Goal: Transaction & Acquisition: Book appointment/travel/reservation

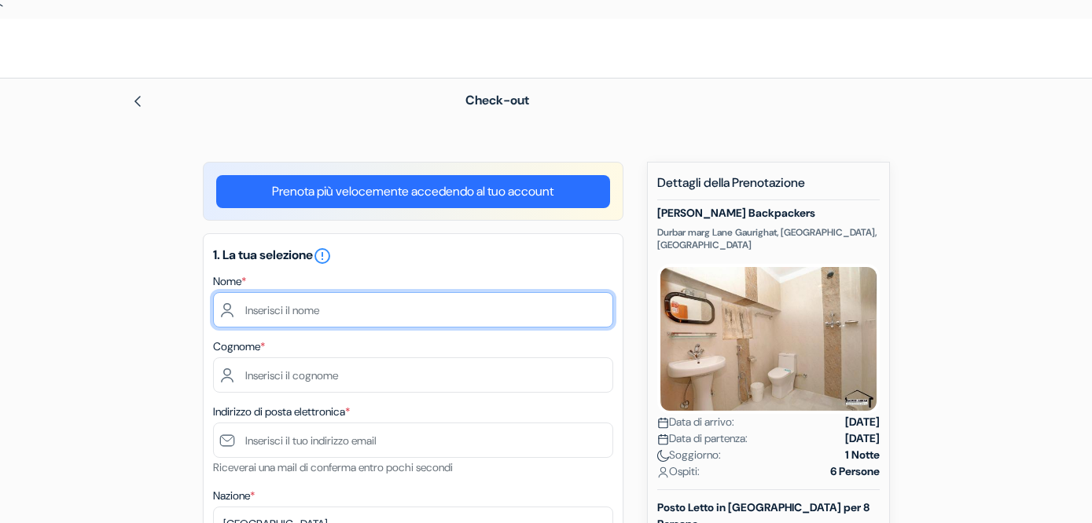
click at [375, 315] on input "text" at bounding box center [413, 309] width 400 height 35
type input "[PERSON_NAME]"
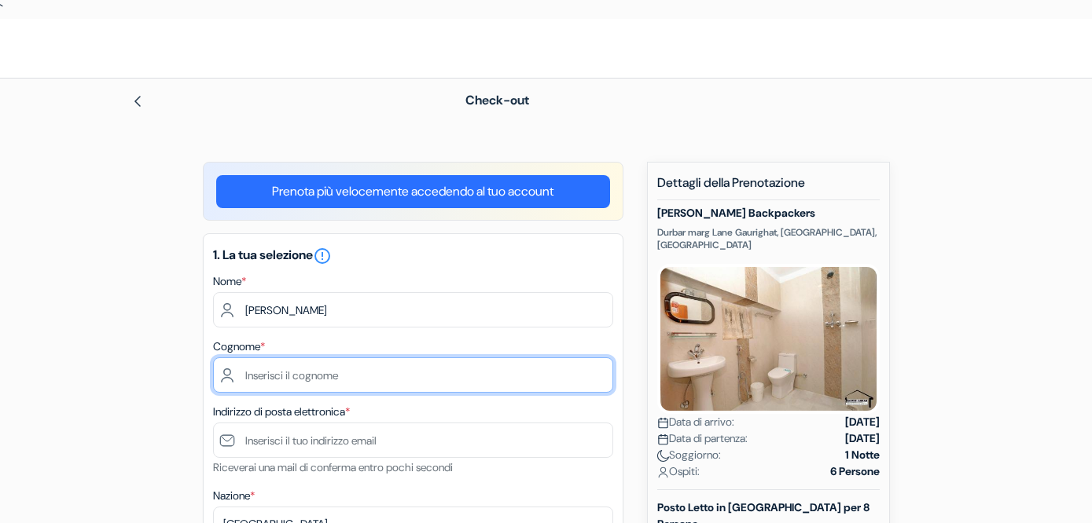
click at [341, 368] on input "text" at bounding box center [413, 375] width 400 height 35
type input "Radice Fossati Confalonieri"
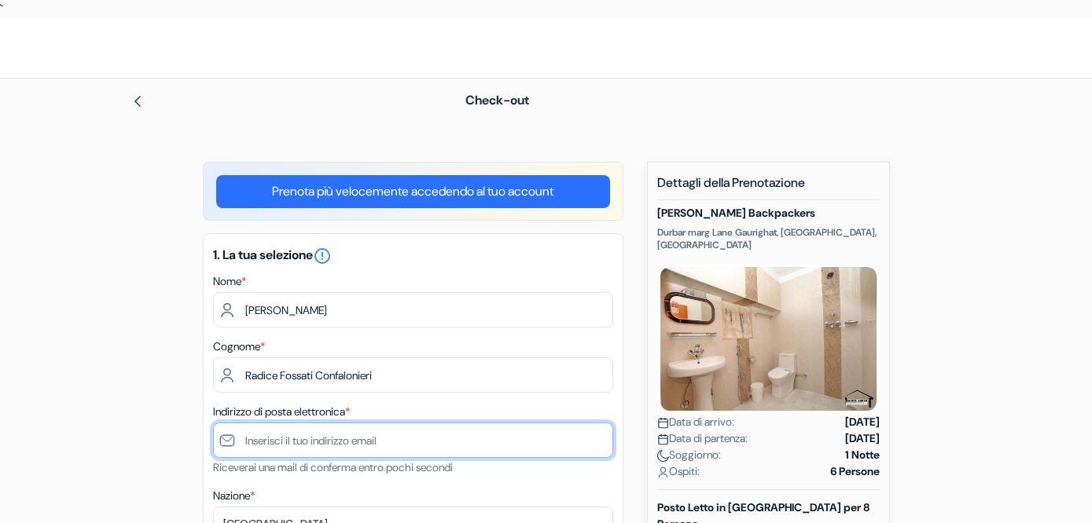
click at [383, 437] on input "text" at bounding box center [413, 440] width 400 height 35
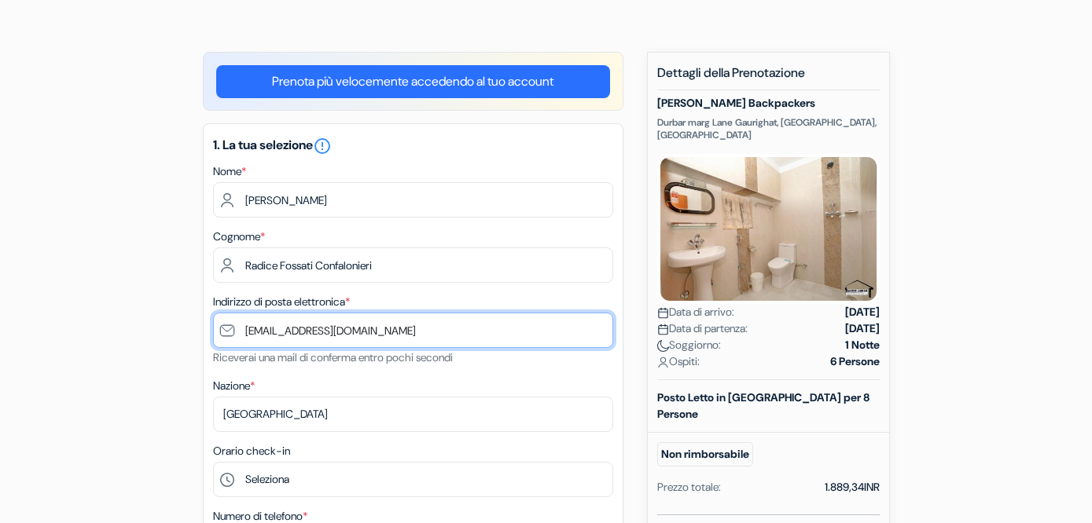
scroll to position [116, 0]
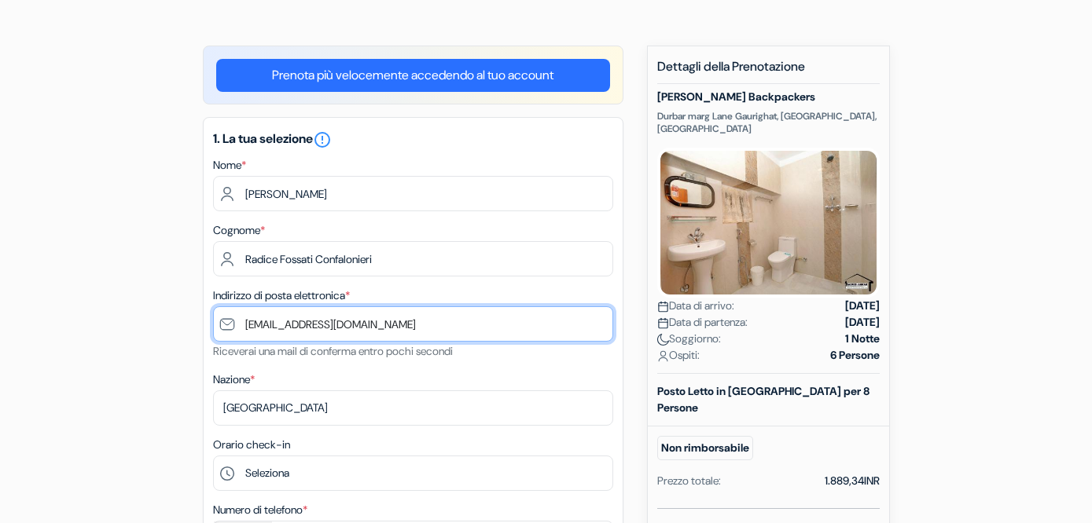
type input "[EMAIL_ADDRESS][DOMAIN_NAME]"
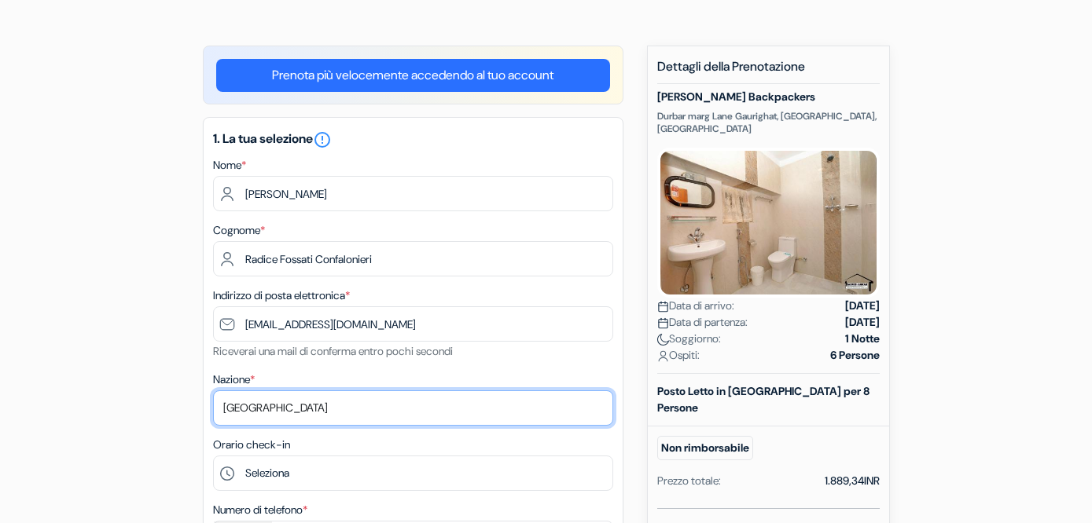
click at [371, 408] on select "Seleziona paese [GEOGRAPHIC_DATA] [GEOGRAPHIC_DATA] [GEOGRAPHIC_DATA] [GEOGRAPH…" at bounding box center [413, 408] width 400 height 35
select select "it"
click at [213, 392] on select "Seleziona paese [GEOGRAPHIC_DATA] [GEOGRAPHIC_DATA] [GEOGRAPHIC_DATA] [GEOGRAPH…" at bounding box center [413, 408] width 400 height 35
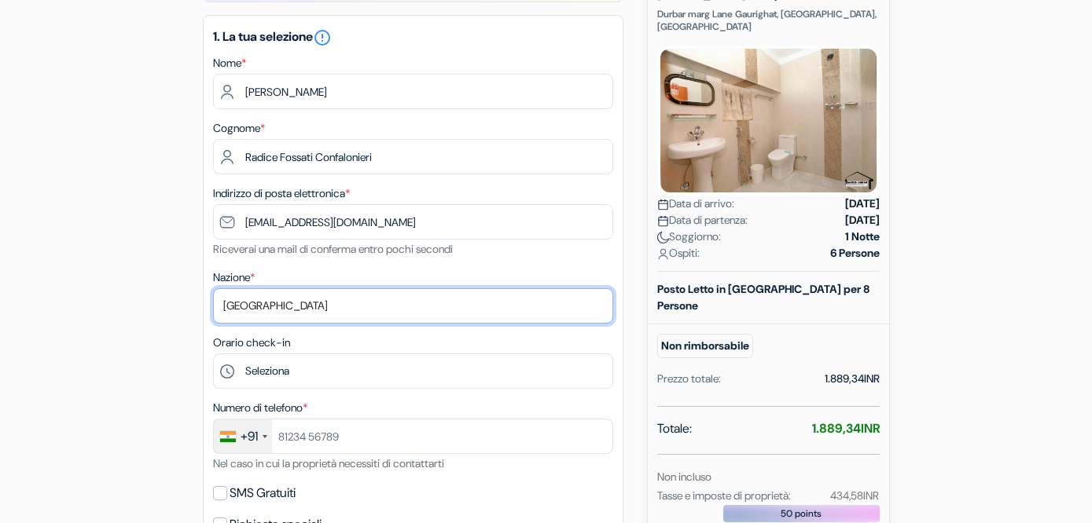
scroll to position [221, 0]
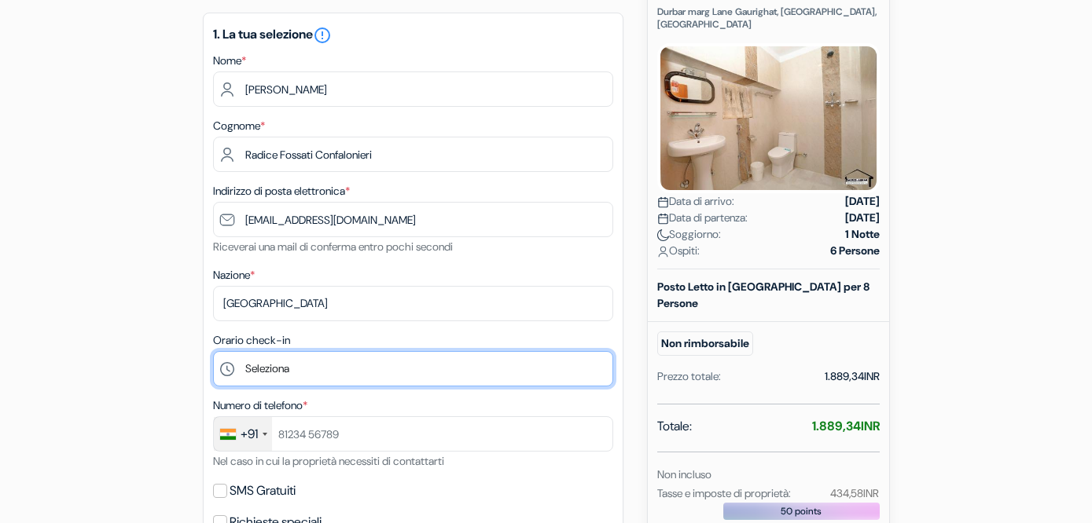
click at [336, 366] on select "Seleziona 12:00 13:00" at bounding box center [413, 368] width 400 height 35
select select "13"
click at [213, 353] on select "Seleziona 12:00 13:00" at bounding box center [413, 368] width 400 height 35
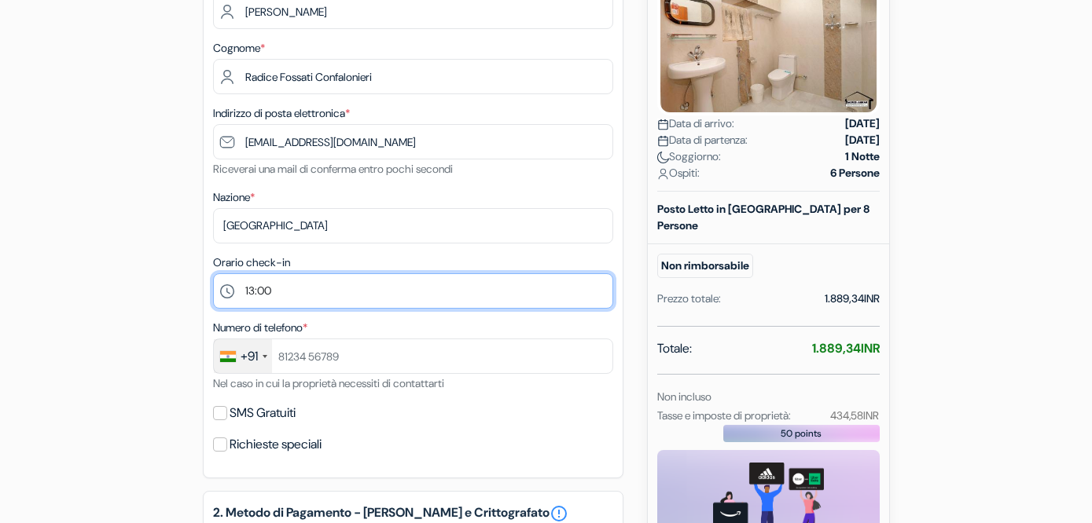
scroll to position [300, 0]
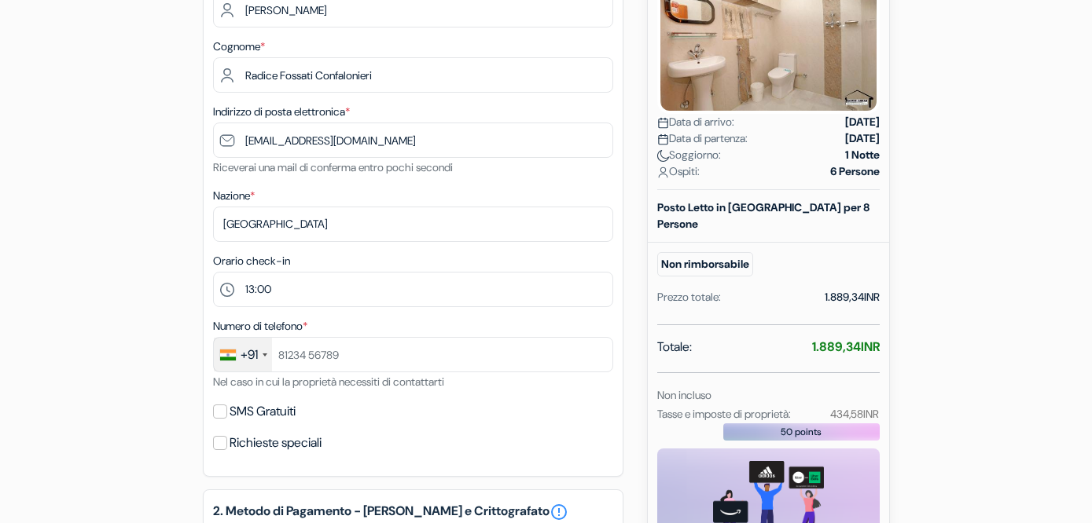
click at [245, 358] on div "+91" at bounding box center [248, 355] width 17 height 19
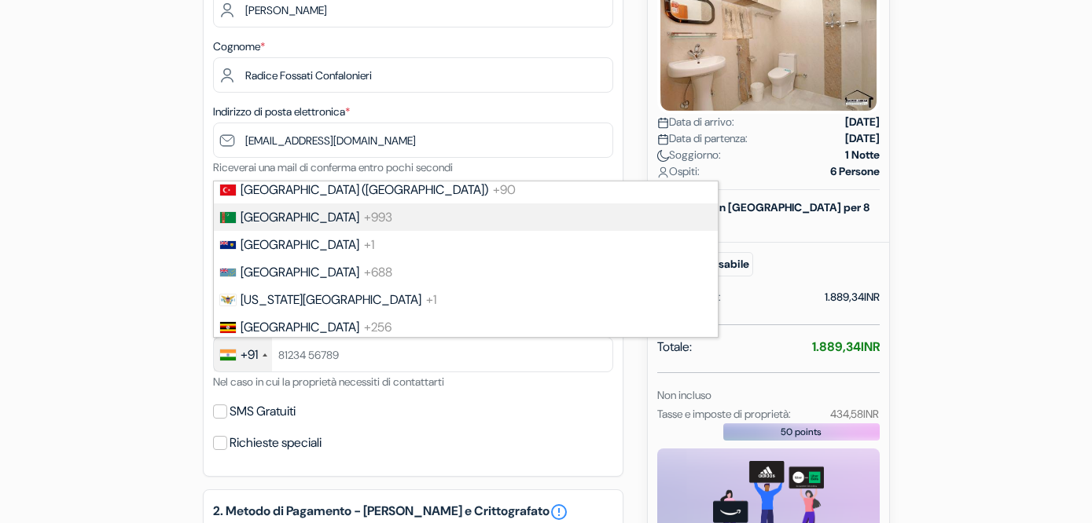
scroll to position [6162, 0]
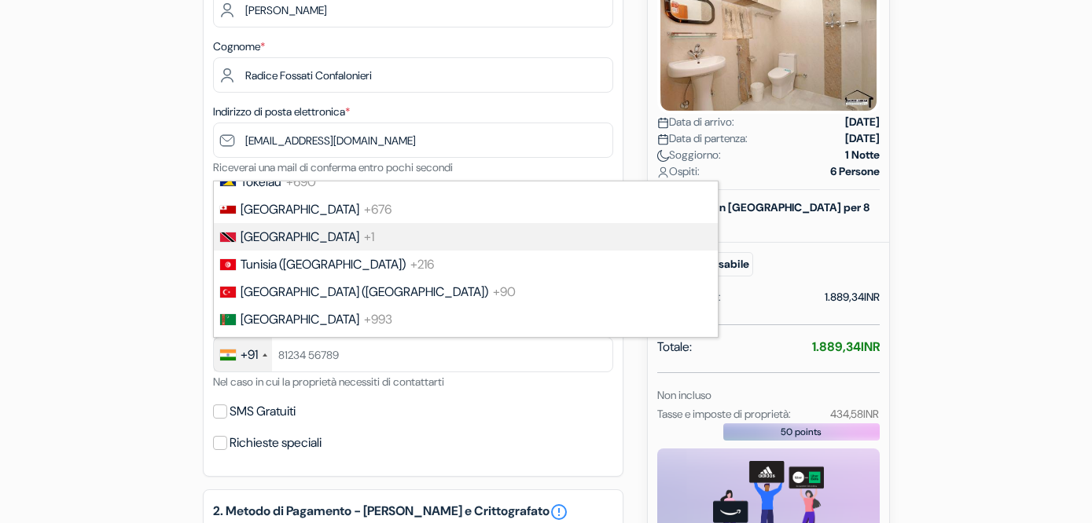
click at [138, 310] on div "add_box Ostello Gaurishankar Backpackers Durbar marg Lane Gaurighat, Pokhara, N…" at bounding box center [546, 468] width 896 height 1213
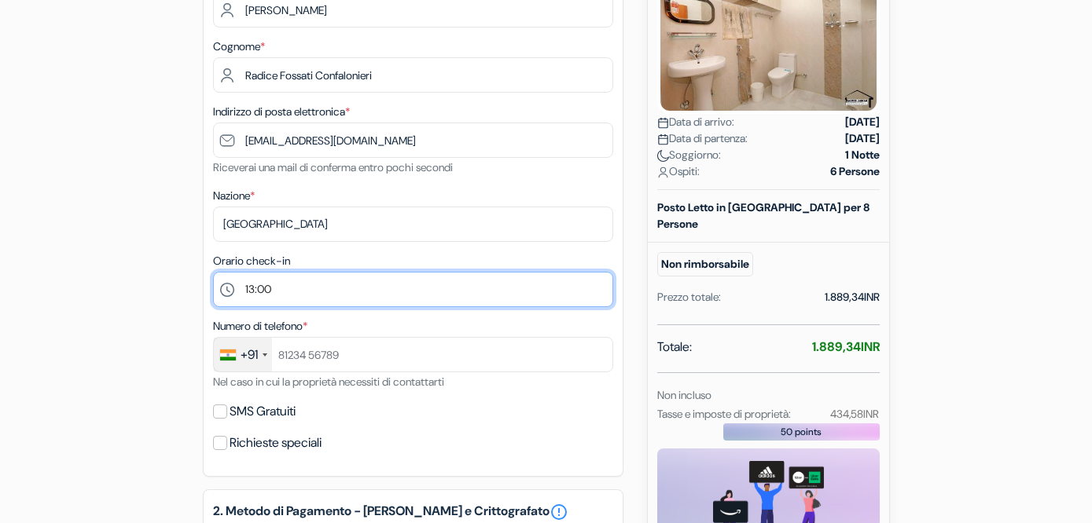
click at [272, 307] on select "Seleziona 12:00 13:00" at bounding box center [413, 289] width 400 height 35
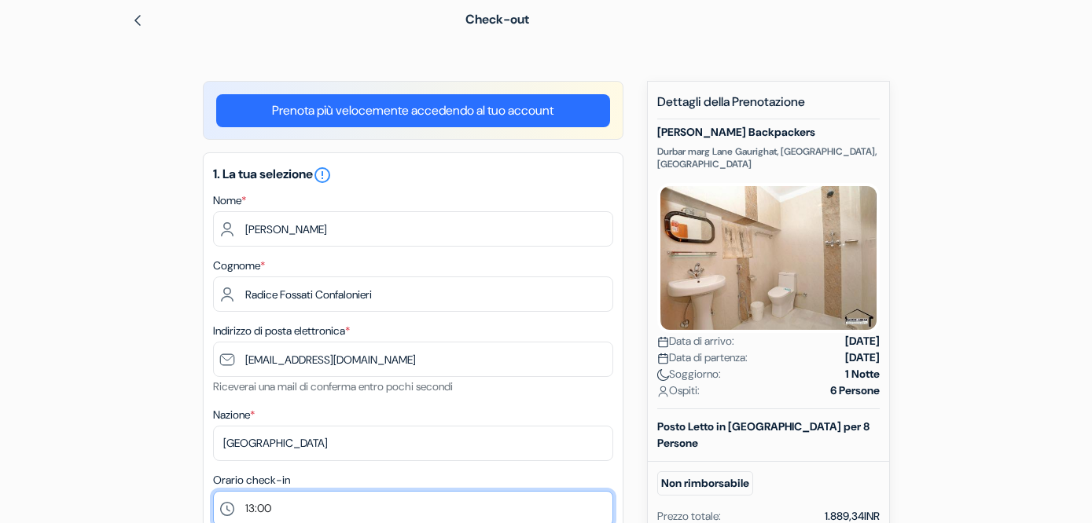
scroll to position [0, 0]
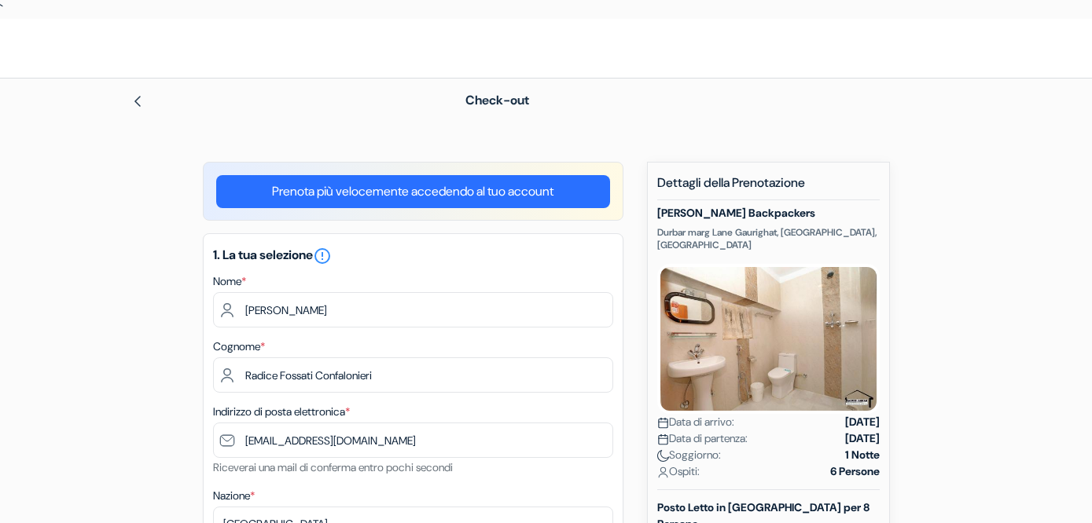
click at [716, 215] on h5 "Ostello Gaurishankar Backpackers" at bounding box center [768, 213] width 222 height 13
drag, startPoint x: 716, startPoint y: 215, endPoint x: 789, endPoint y: 215, distance: 73.1
click at [789, 215] on h5 "Ostello Gaurishankar Backpackers" at bounding box center [768, 213] width 222 height 13
copy h5 "Gaurishankar Backpackers"
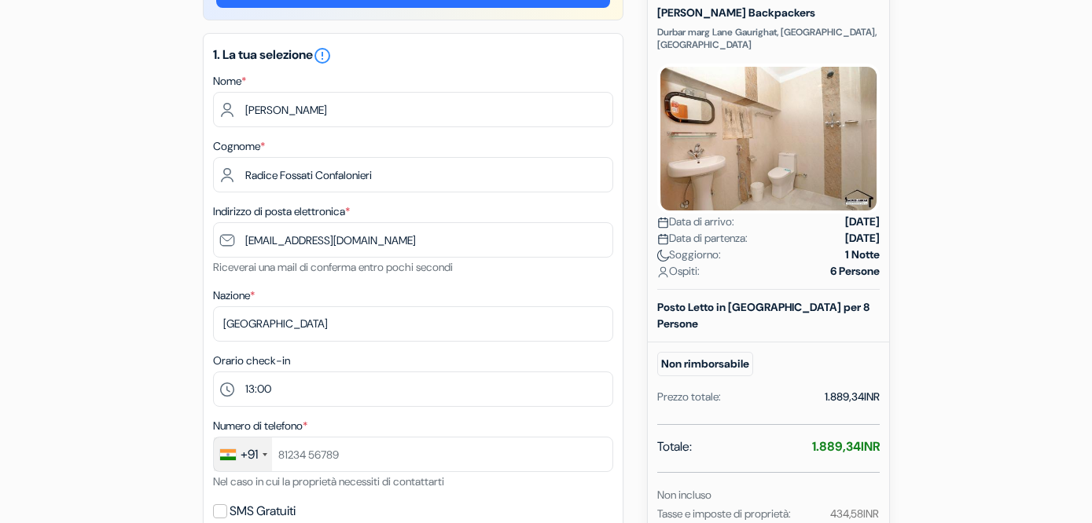
scroll to position [373, 0]
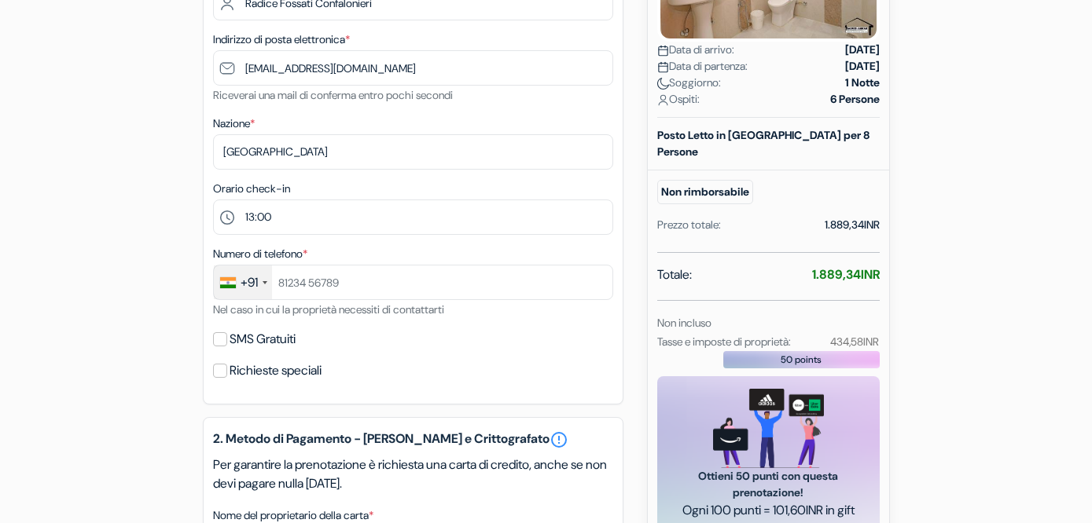
click at [253, 285] on div "+91" at bounding box center [248, 282] width 17 height 19
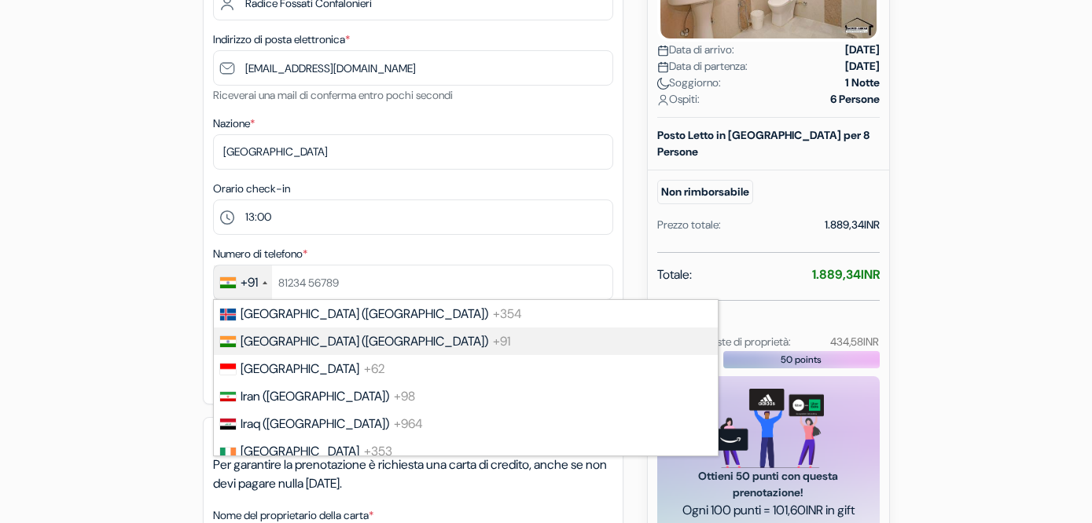
scroll to position [3053, 0]
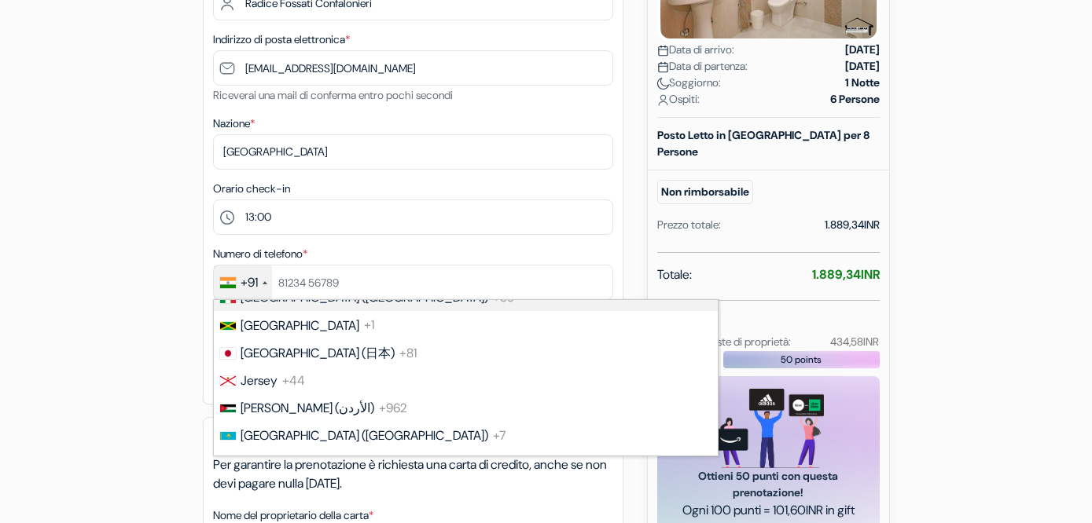
click at [279, 306] on span "[GEOGRAPHIC_DATA] ([GEOGRAPHIC_DATA])" at bounding box center [364, 297] width 248 height 17
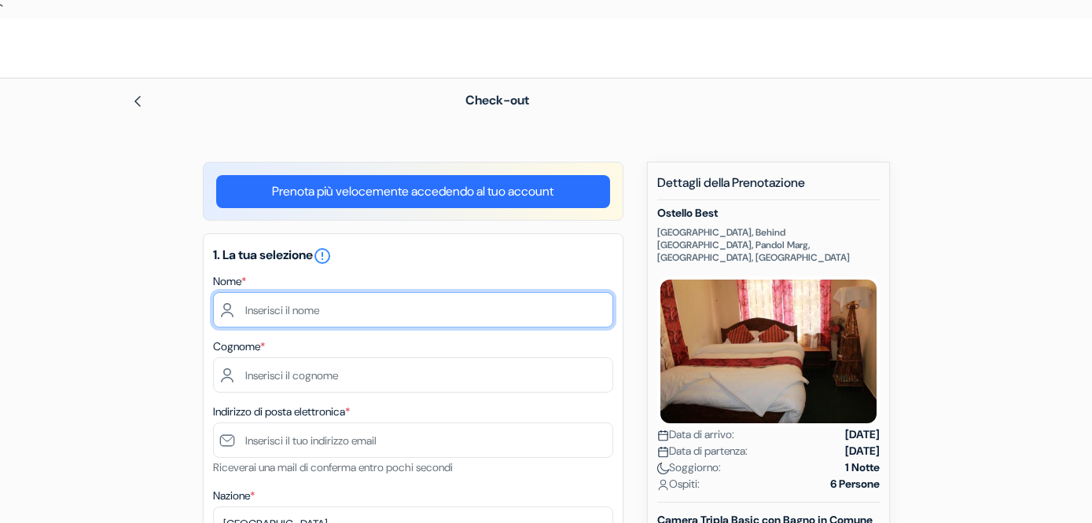
click at [522, 303] on input "text" at bounding box center [413, 309] width 400 height 35
click at [427, 307] on input "[PERSON_NAME] COnfaloni" at bounding box center [413, 309] width 400 height 35
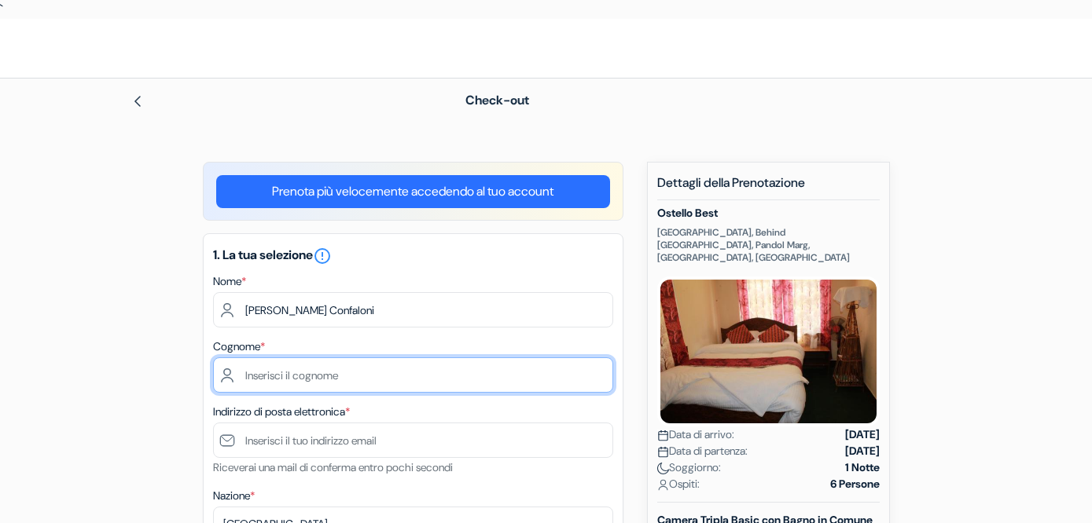
click at [414, 378] on input "text" at bounding box center [413, 375] width 400 height 35
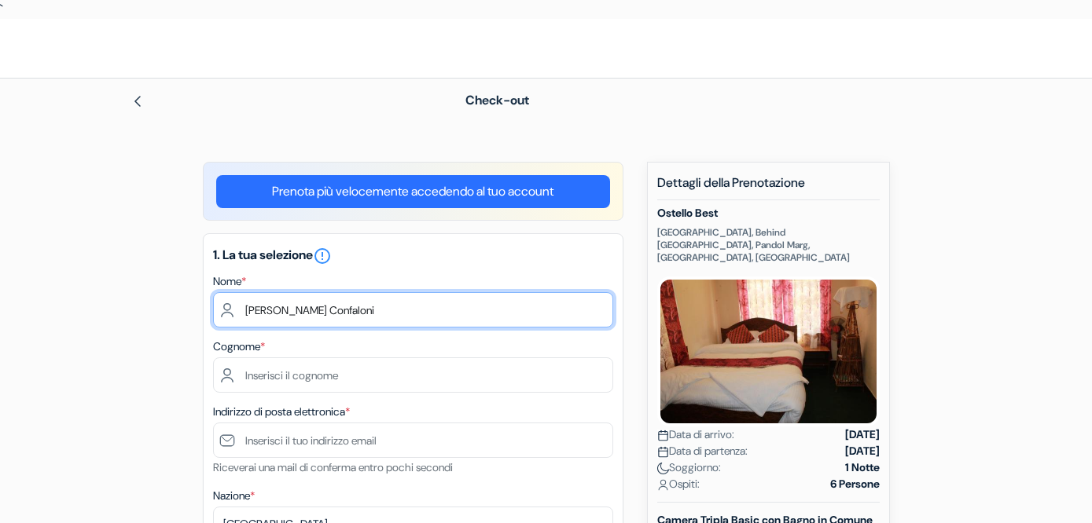
drag, startPoint x: 459, startPoint y: 307, endPoint x: 332, endPoint y: 308, distance: 127.3
click at [332, 308] on input "[PERSON_NAME] Confaloni" at bounding box center [413, 309] width 400 height 35
type input "[PERSON_NAME]"
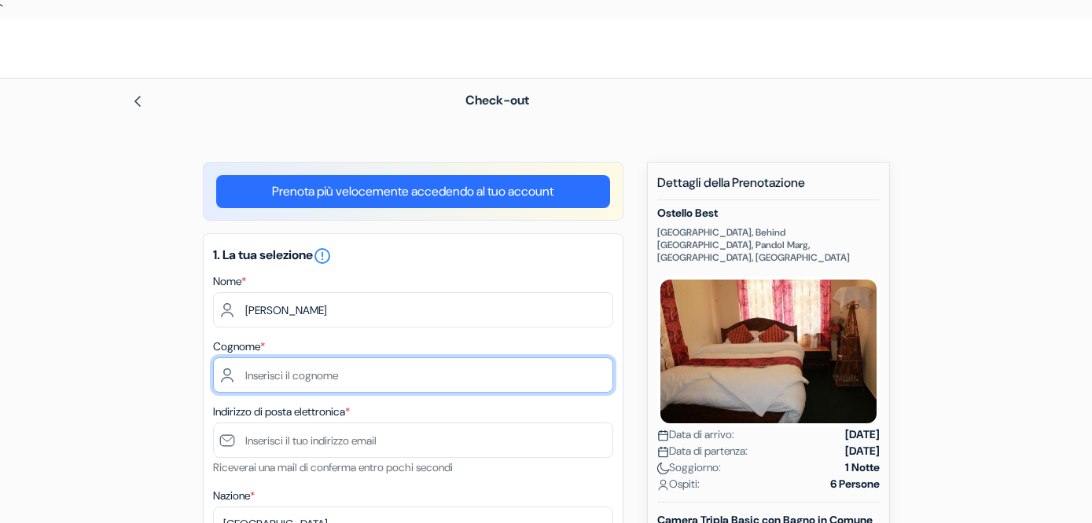
click at [315, 376] on input "text" at bounding box center [413, 375] width 400 height 35
type input "v"
paste input "Radice Fossati Confaloni"
type input "Radice Fossati Confalonieri"
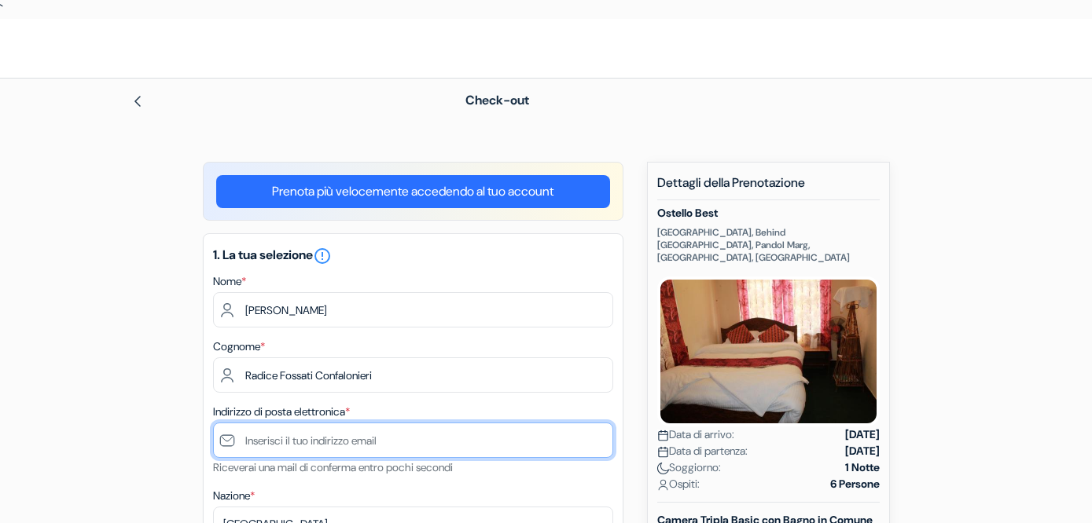
click at [453, 449] on input "text" at bounding box center [413, 440] width 400 height 35
type input "e"
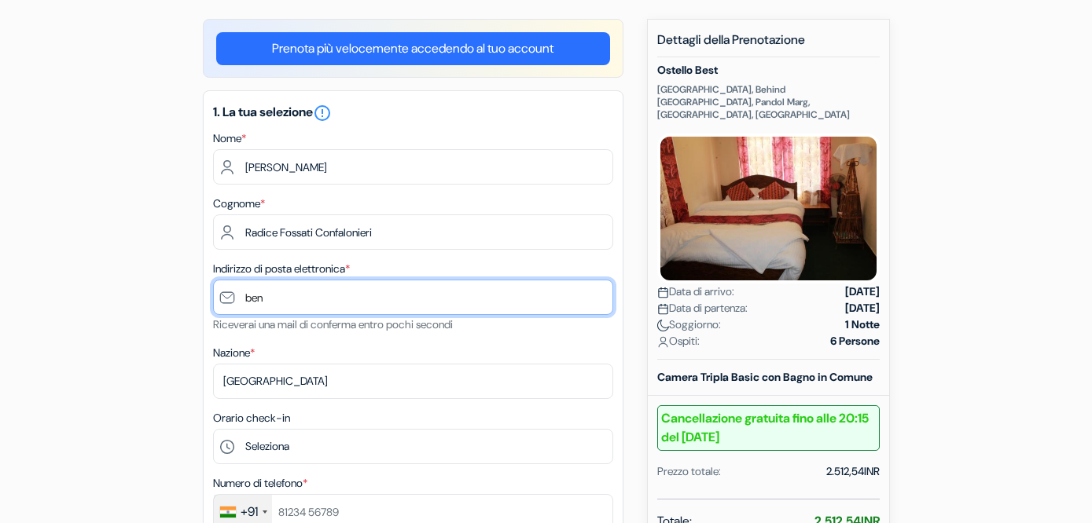
scroll to position [144, 0]
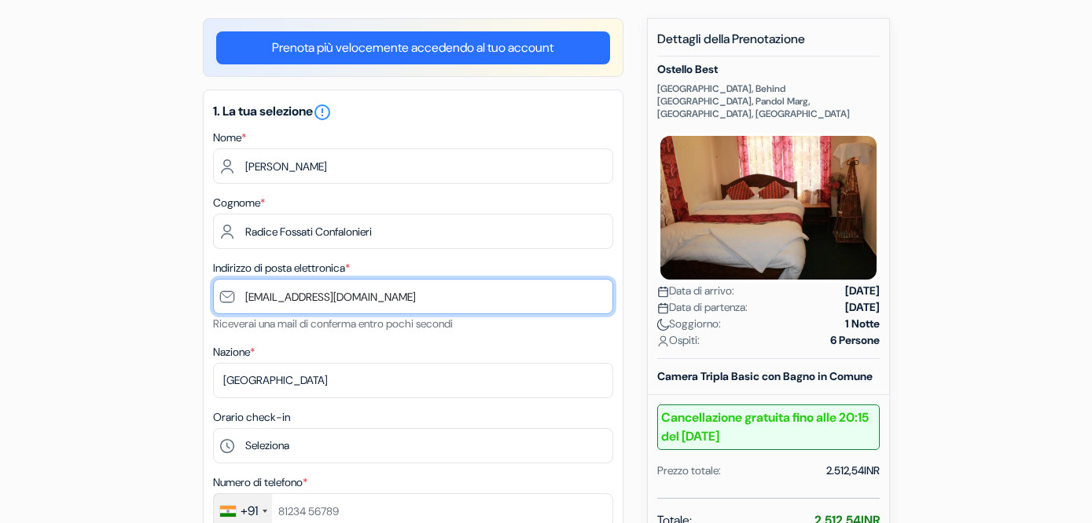
type input "[EMAIL_ADDRESS][DOMAIN_NAME]"
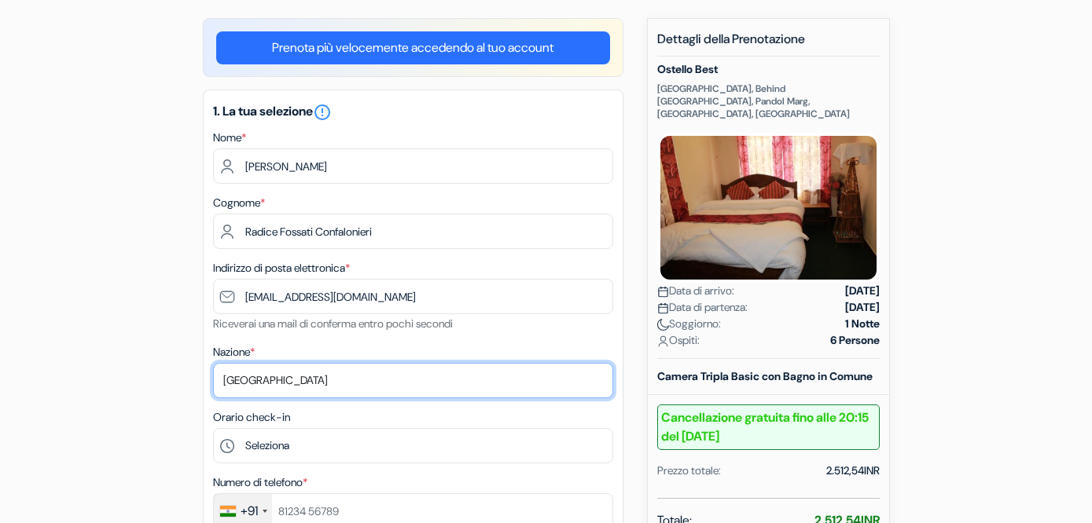
click at [380, 376] on select "Seleziona paese [GEOGRAPHIC_DATA] [GEOGRAPHIC_DATA] [GEOGRAPHIC_DATA] [GEOGRAPH…" at bounding box center [413, 380] width 400 height 35
select select "it"
click at [213, 365] on select "Seleziona paese [GEOGRAPHIC_DATA] [GEOGRAPHIC_DATA] [GEOGRAPHIC_DATA] [GEOGRAPH…" at bounding box center [413, 380] width 400 height 35
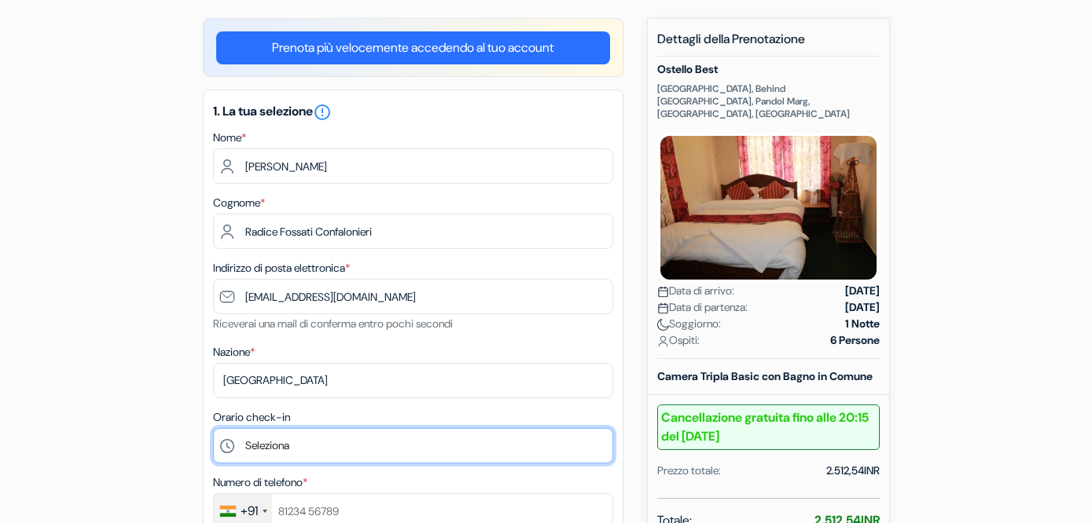
click at [299, 444] on select "Seleziona 13:00 14:00 15:00 16:00 17:00 18:00 19:00 20:00 21:00 22:00 23:00 0:00" at bounding box center [413, 445] width 400 height 35
select select "13"
click at [213, 430] on select "Seleziona 13:00 14:00 15:00 16:00 17:00 18:00 19:00 20:00 21:00 22:00 23:00 0:00" at bounding box center [413, 445] width 400 height 35
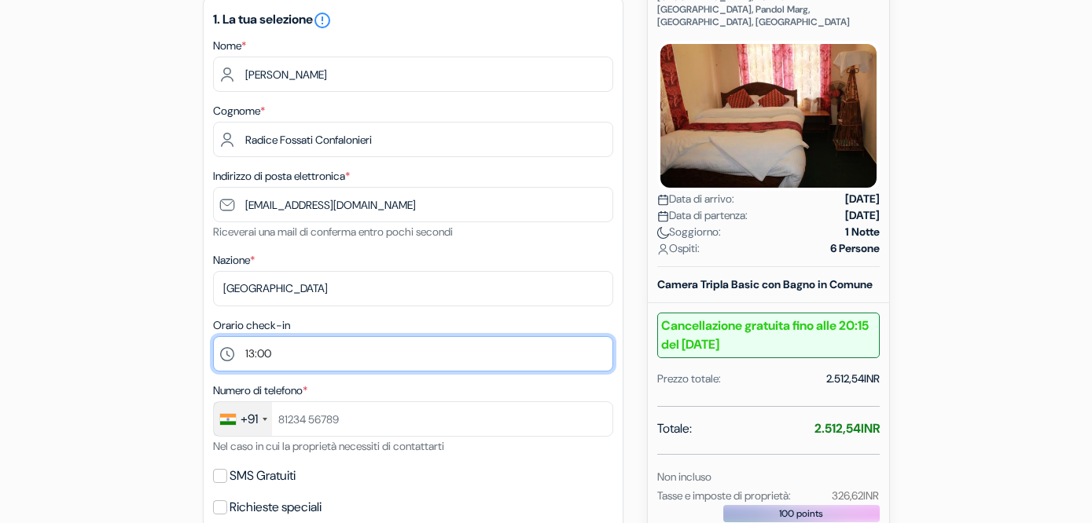
scroll to position [237, 0]
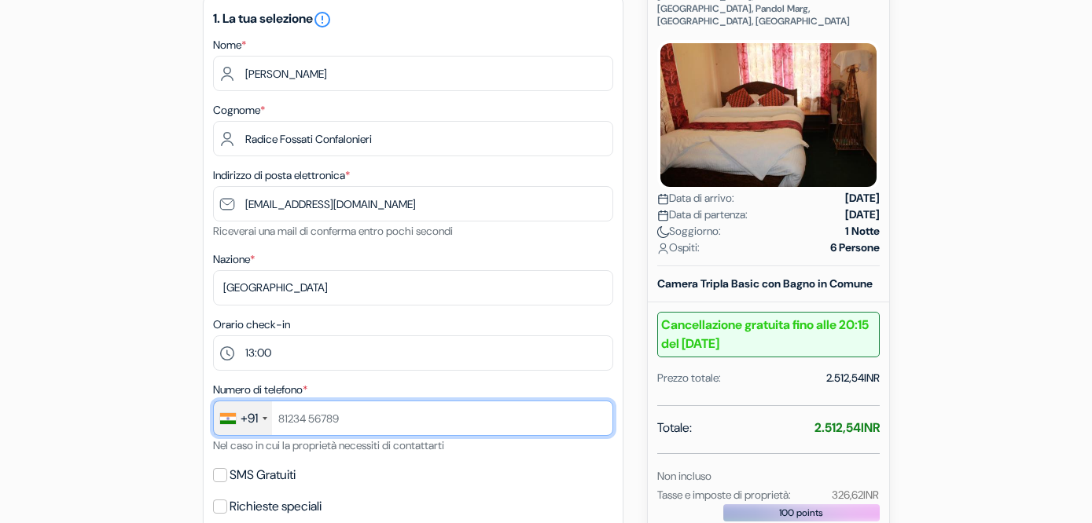
click at [303, 414] on input "text" at bounding box center [413, 418] width 400 height 35
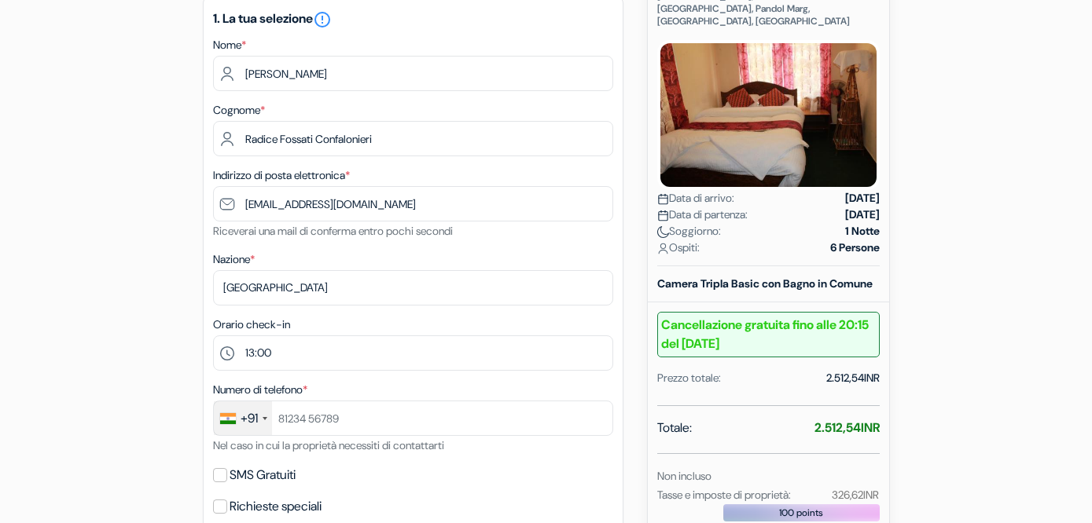
click at [235, 416] on div at bounding box center [228, 418] width 16 height 11
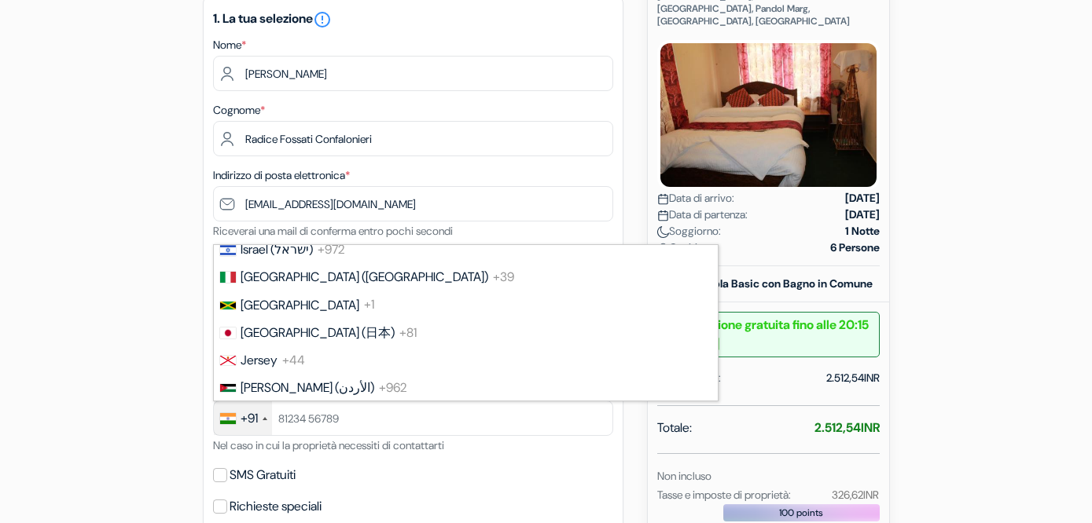
scroll to position [3017, 0]
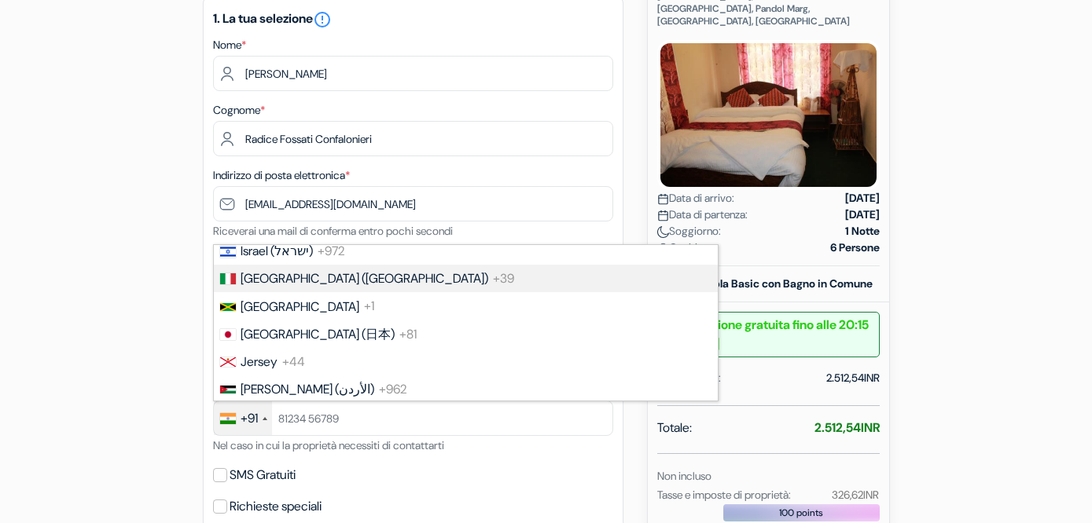
click at [262, 287] on span "[GEOGRAPHIC_DATA] ([GEOGRAPHIC_DATA])" at bounding box center [364, 278] width 248 height 17
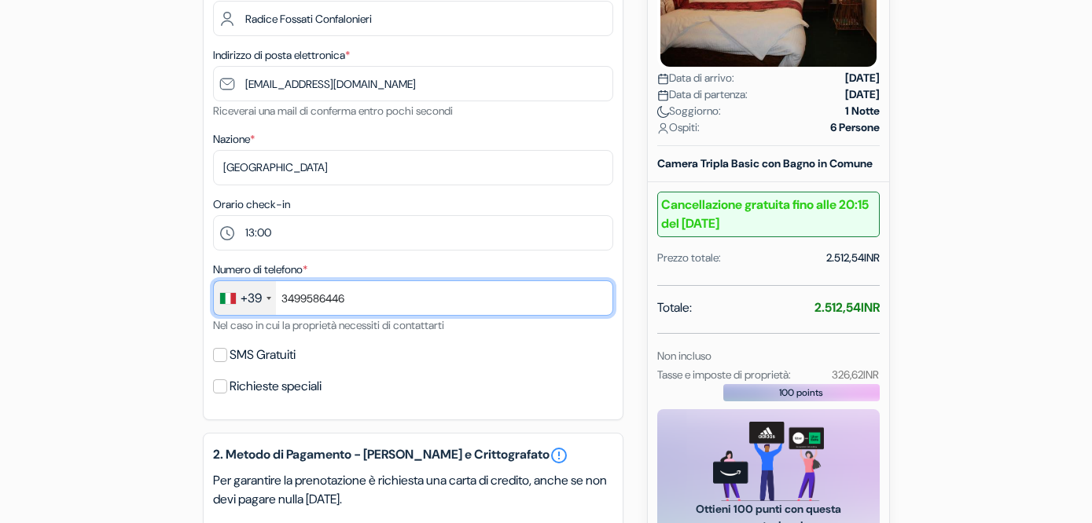
scroll to position [358, 0]
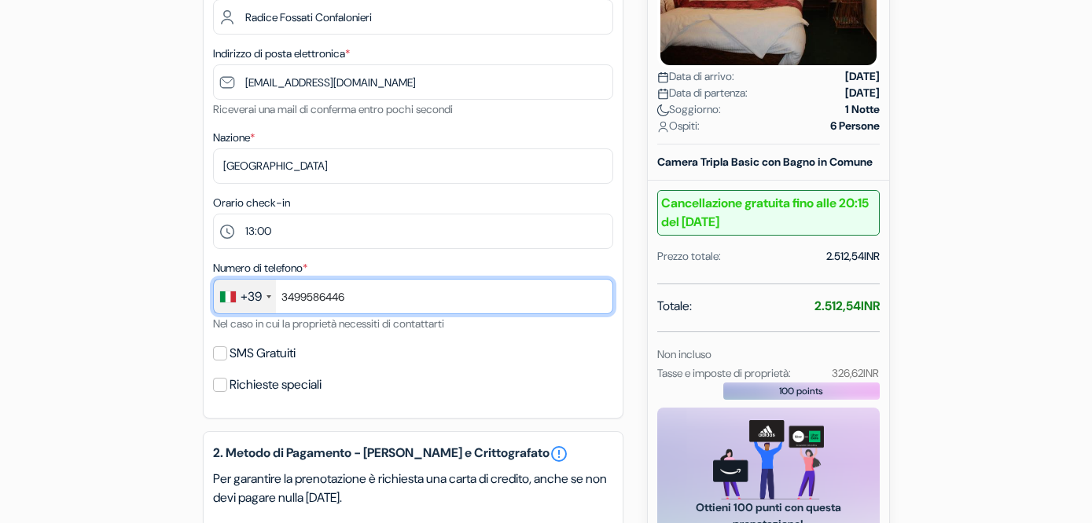
type input "3499586446"
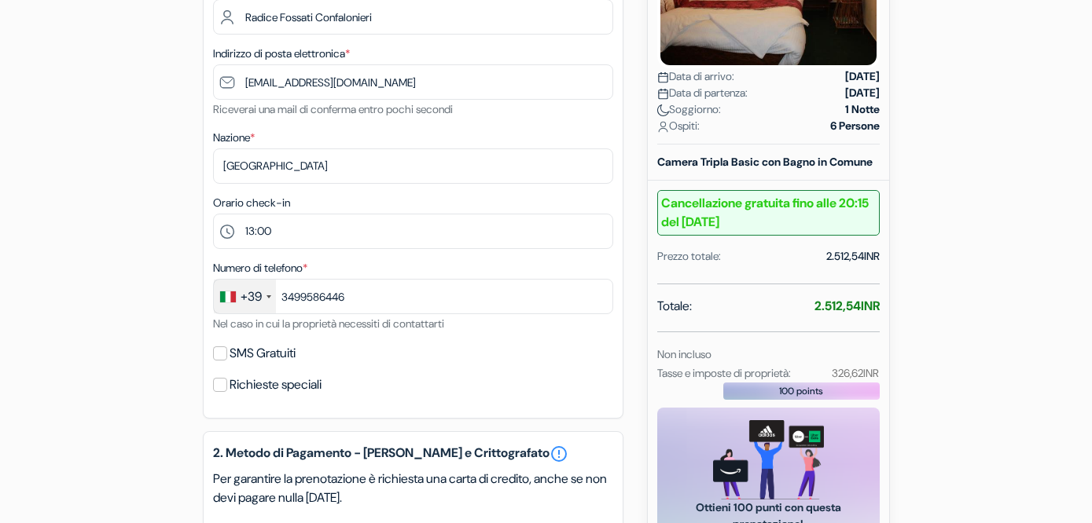
click at [379, 413] on div "1. La tua selezione error_outline Nome * [PERSON_NAME] Cognome * Radice Fossati…" at bounding box center [413, 147] width 420 height 544
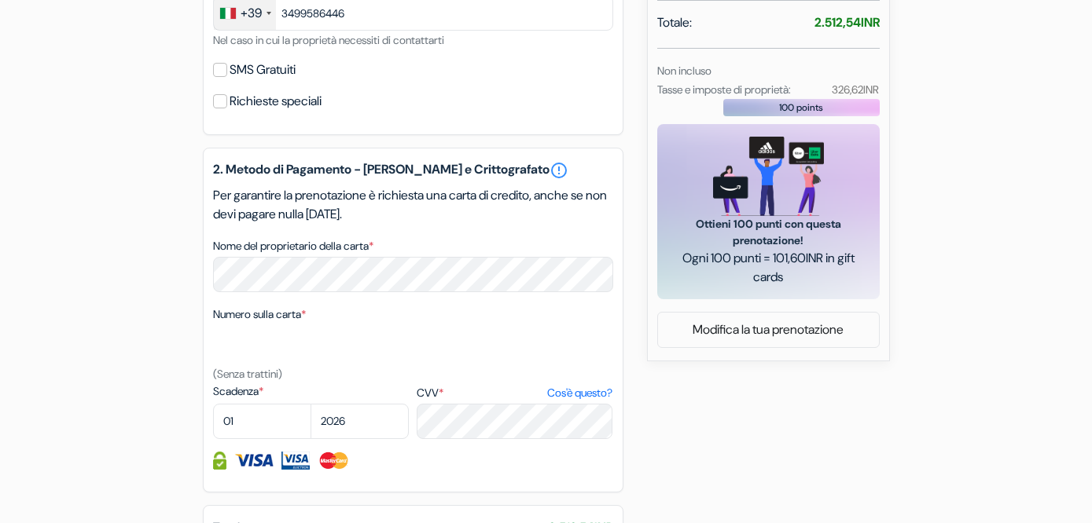
scroll to position [638, 0]
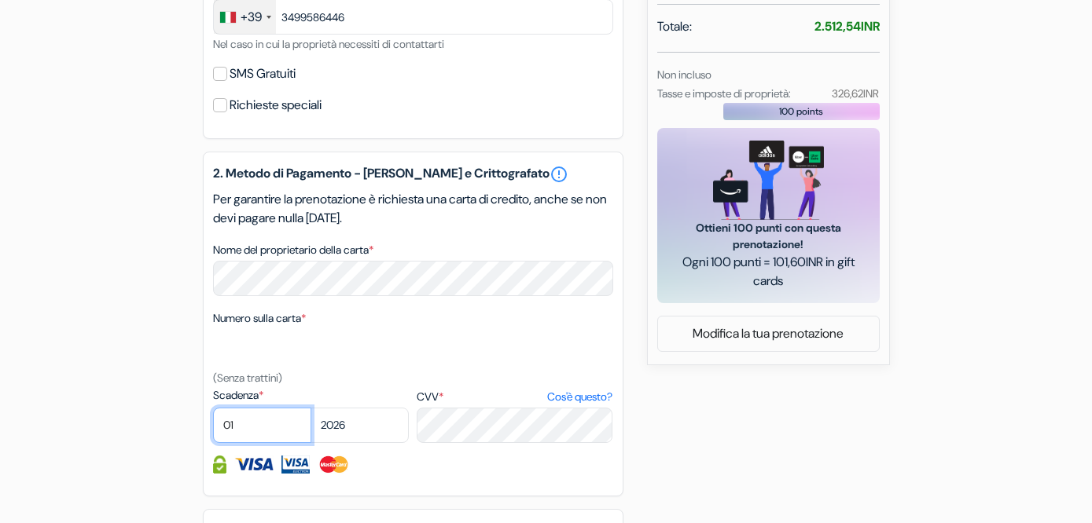
select select "08"
select select "2027"
click at [471, 473] on div at bounding box center [413, 465] width 400 height 18
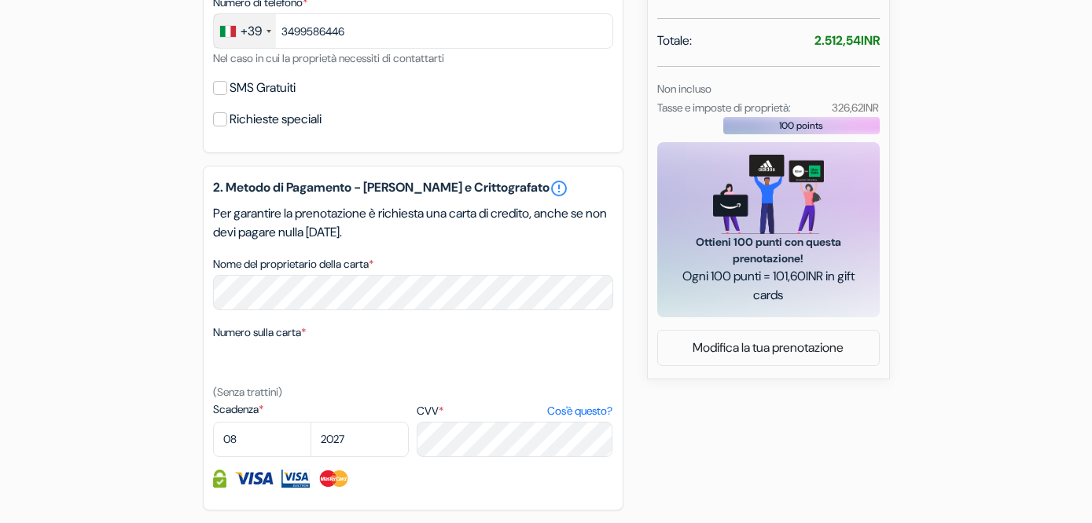
scroll to position [856, 0]
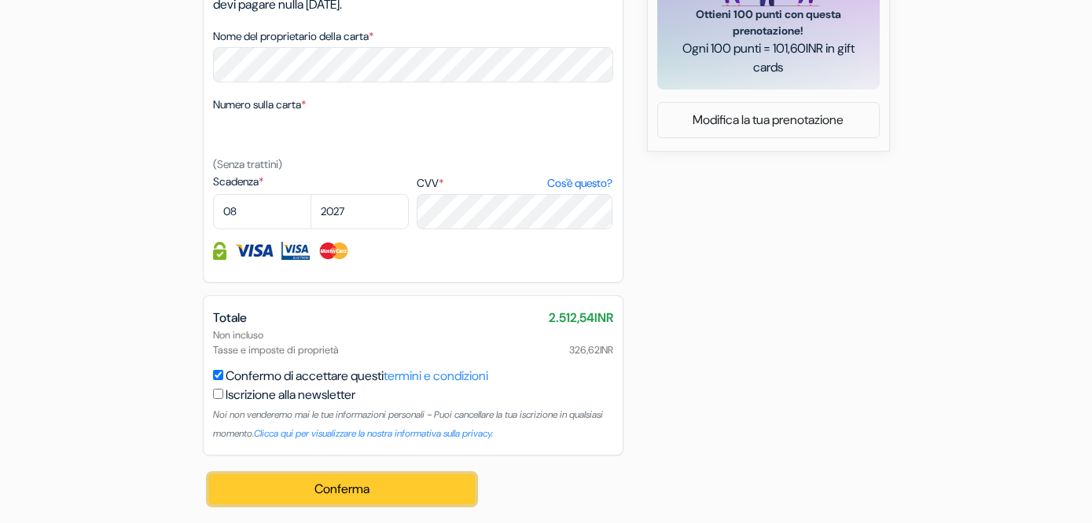
click at [369, 476] on button "Conferma Loading..." at bounding box center [342, 490] width 266 height 30
click at [373, 492] on button "Conferma Loading..." at bounding box center [342, 490] width 266 height 30
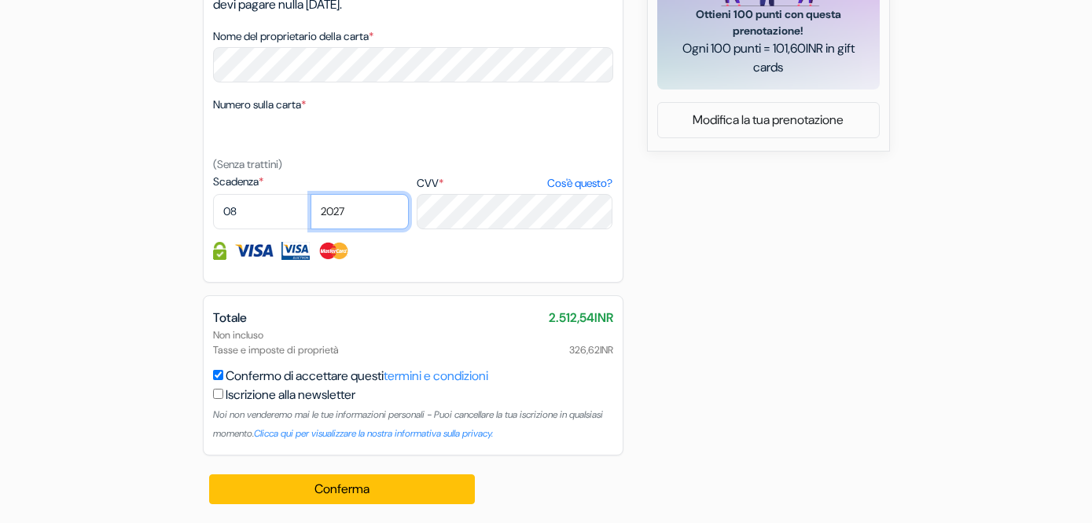
click at [374, 222] on select "2025 2026 2027 2028 2029 2030 2031 2032 2033 2034 2035 2036 2037 2038 2039 2040…" at bounding box center [359, 211] width 98 height 35
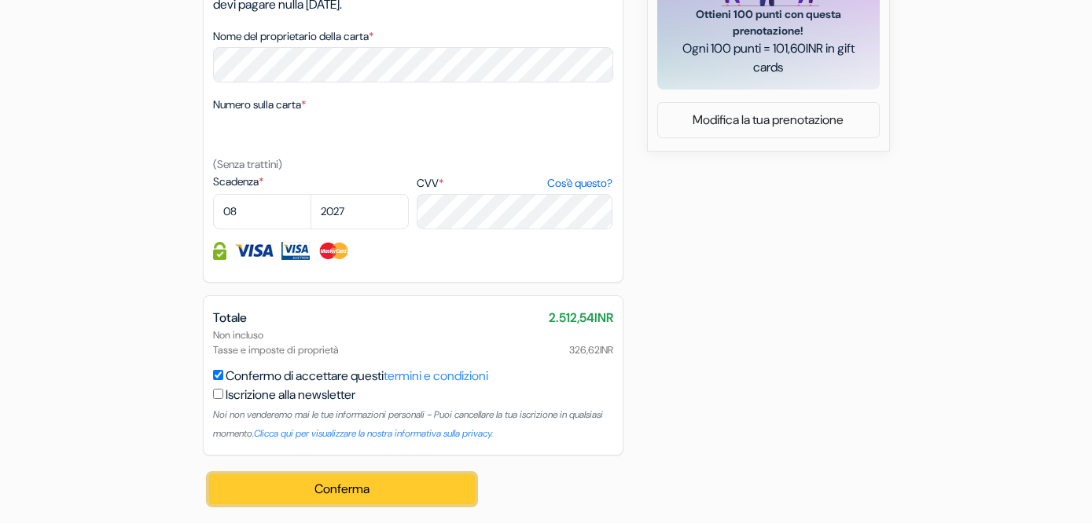
click at [393, 486] on button "Conferma Loading..." at bounding box center [342, 490] width 266 height 30
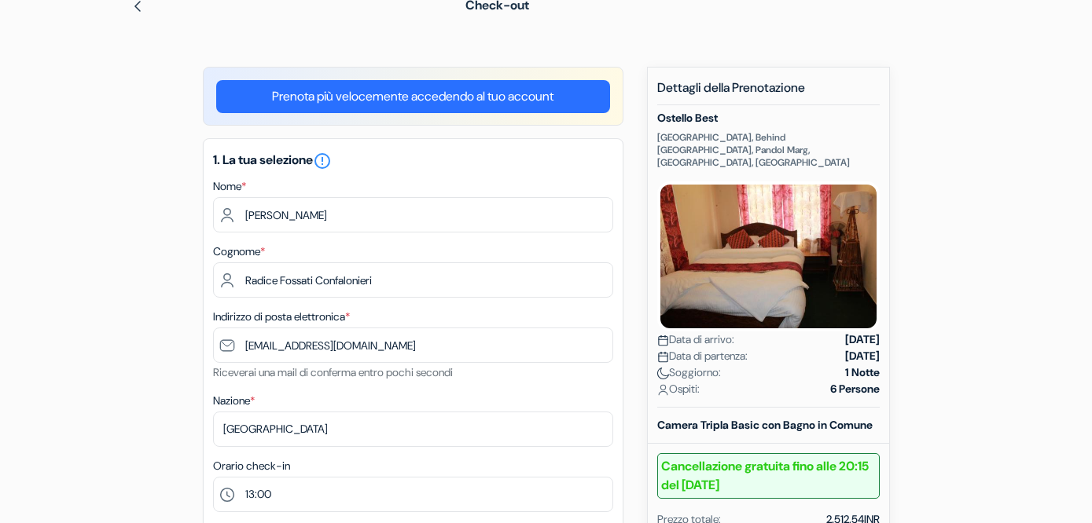
scroll to position [0, 0]
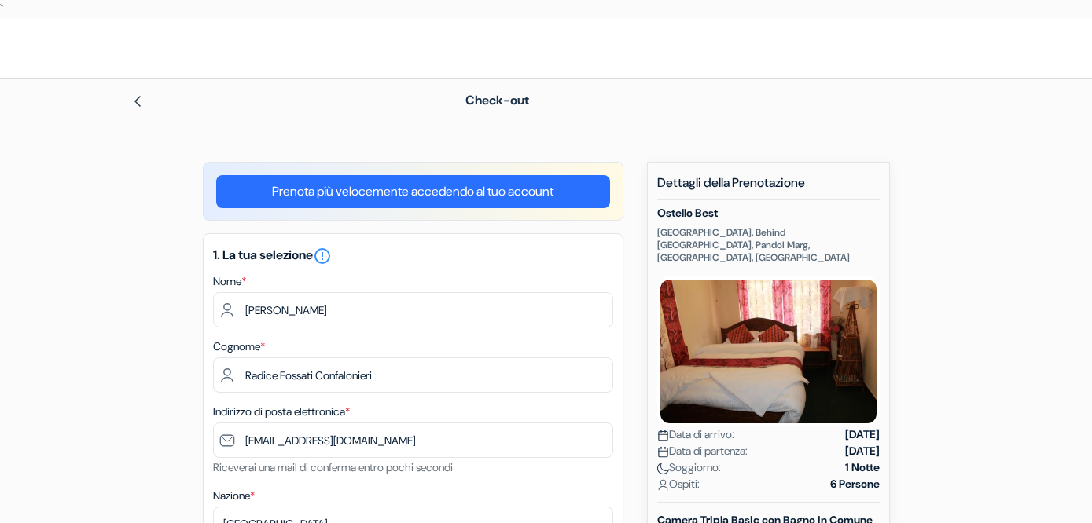
click at [421, 281] on div "Nome * [PERSON_NAME]" at bounding box center [413, 300] width 400 height 56
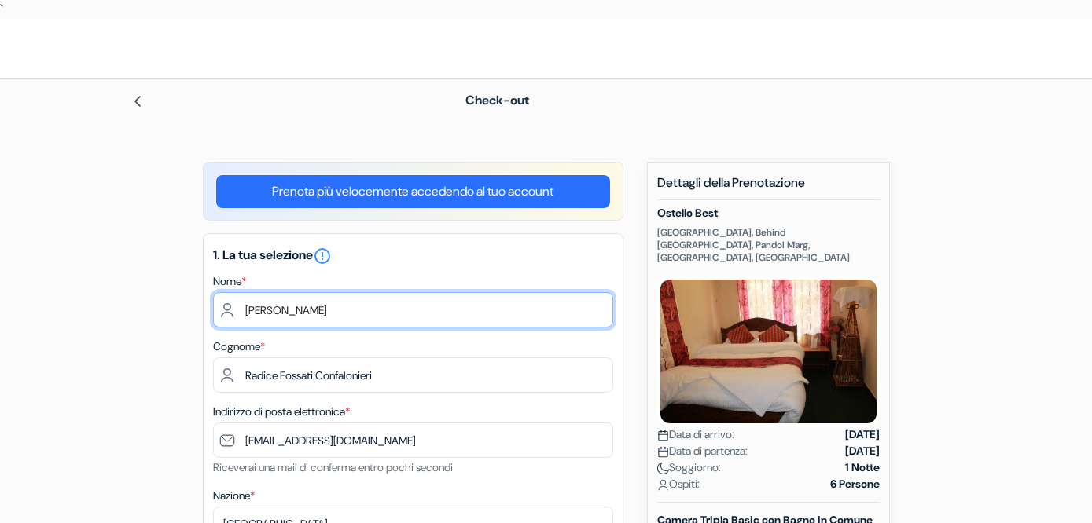
click at [420, 312] on input "[PERSON_NAME]" at bounding box center [413, 309] width 400 height 35
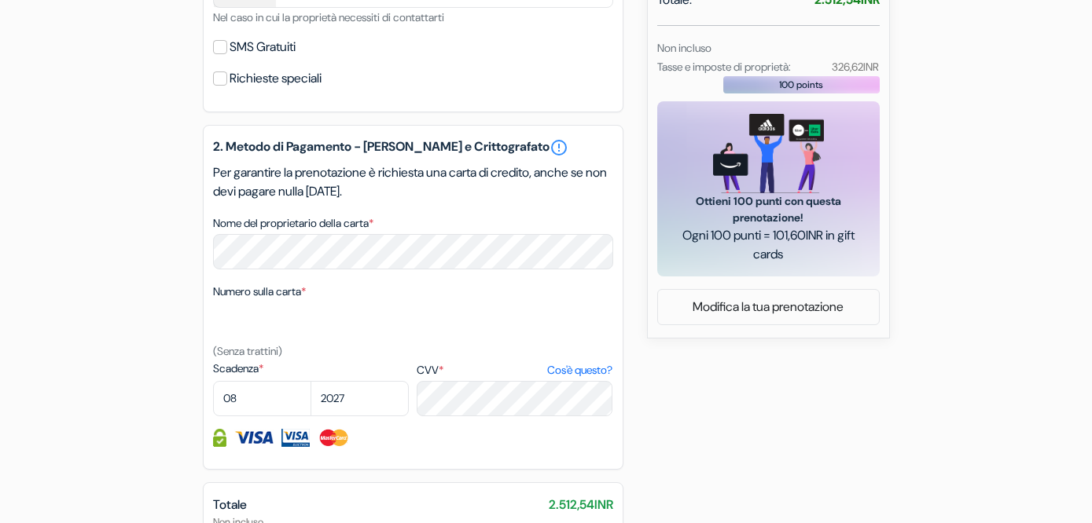
scroll to position [856, 0]
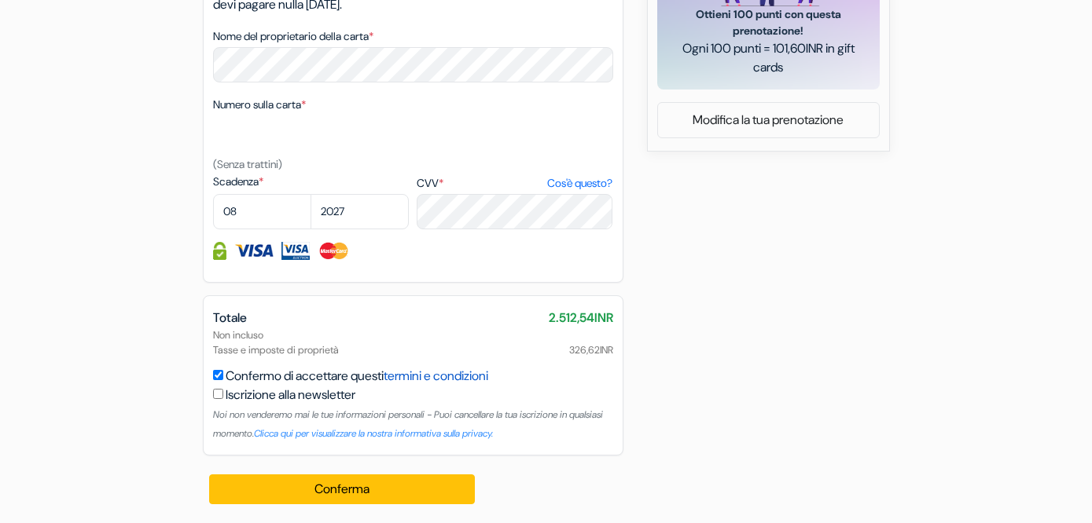
click at [423, 380] on link "termini e condizioni" at bounding box center [436, 376] width 105 height 17
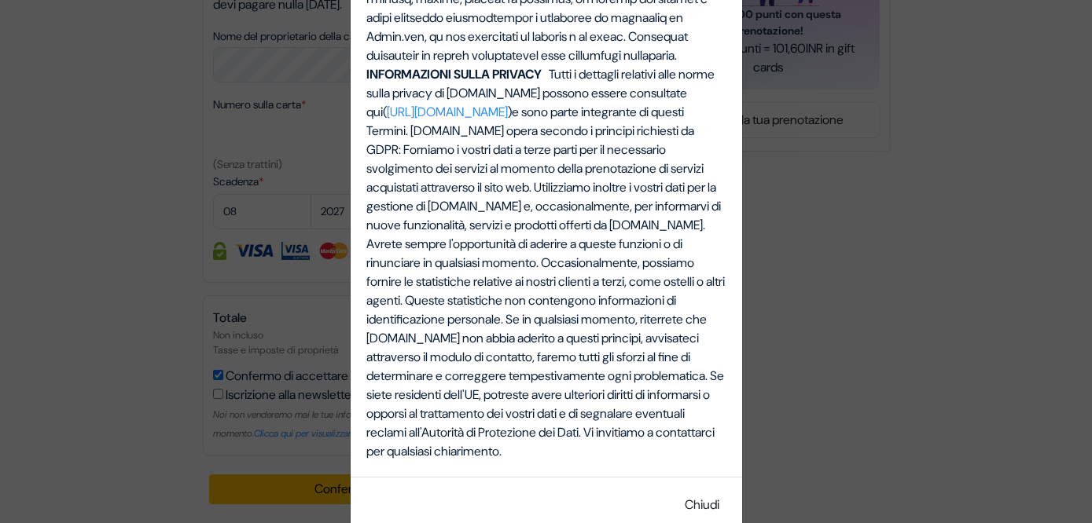
scroll to position [4791, 0]
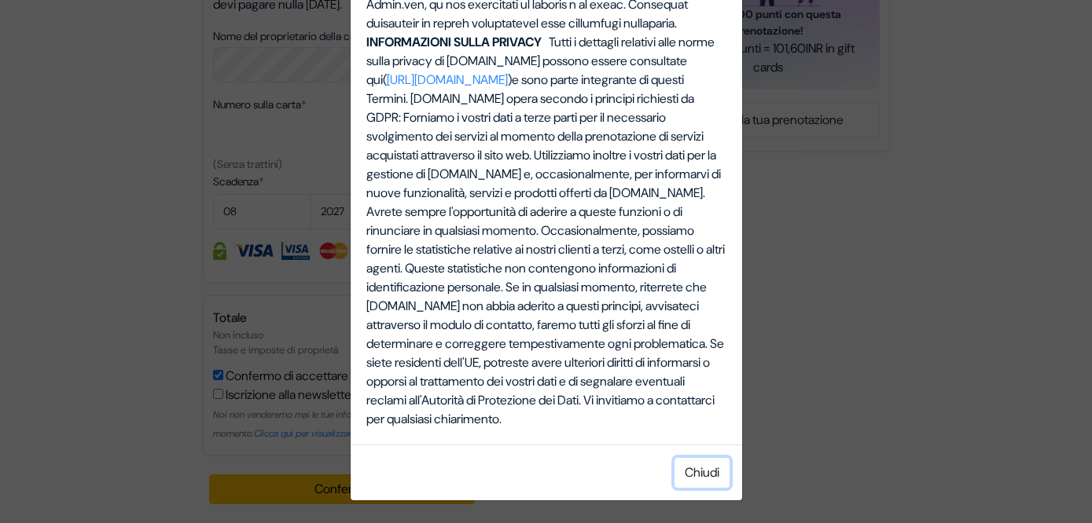
click at [693, 472] on button "Chiudi" at bounding box center [701, 473] width 55 height 30
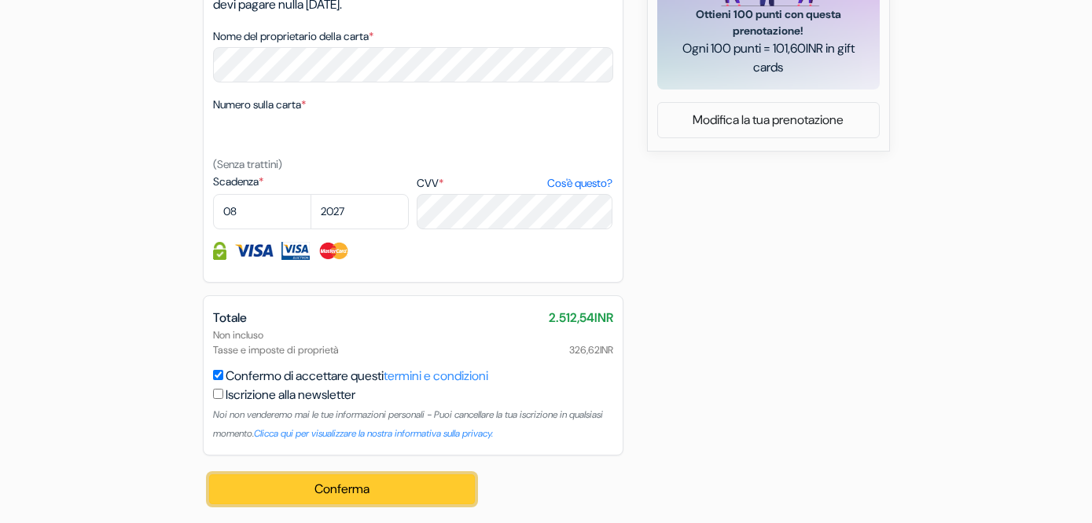
click at [420, 494] on button "Conferma Loading..." at bounding box center [342, 490] width 266 height 30
click at [336, 480] on button "Conferma Loading..." at bounding box center [342, 490] width 266 height 30
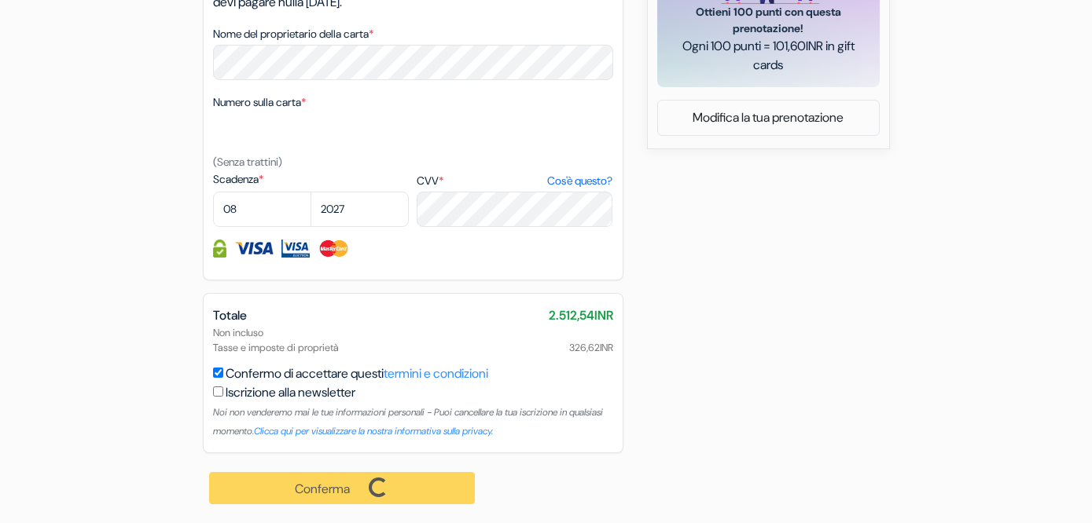
click at [336, 480] on div "Conferma Loading... Elaborazione in corso ..." at bounding box center [343, 488] width 281 height 70
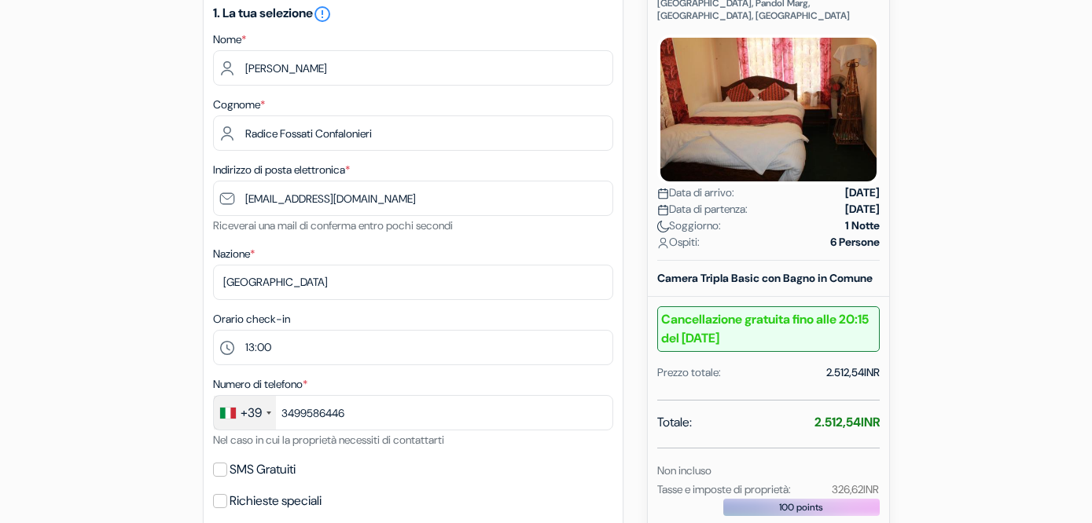
scroll to position [0, 0]
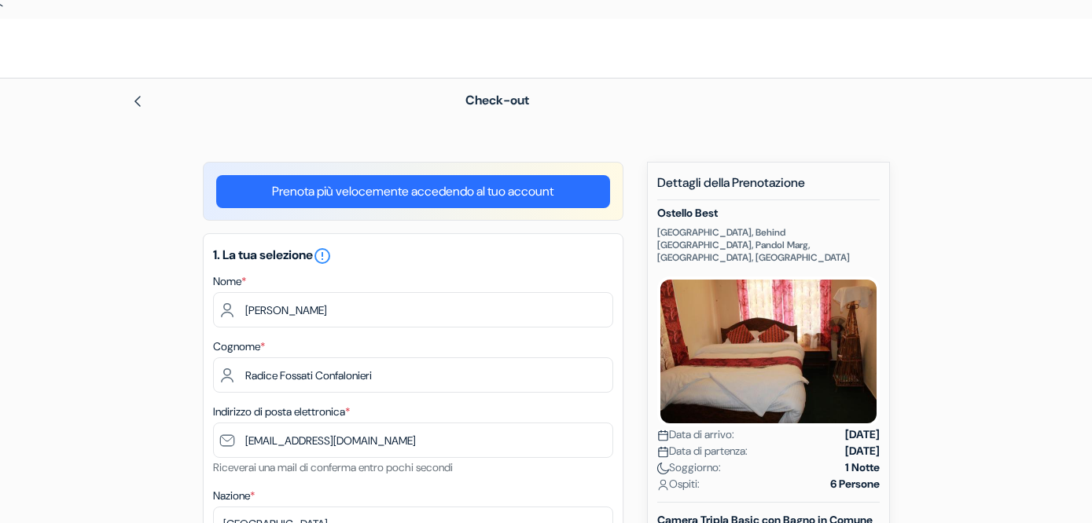
click at [708, 234] on p "[GEOGRAPHIC_DATA], Behind [GEOGRAPHIC_DATA], Pandol Marg, [GEOGRAPHIC_DATA], [G…" at bounding box center [768, 245] width 222 height 38
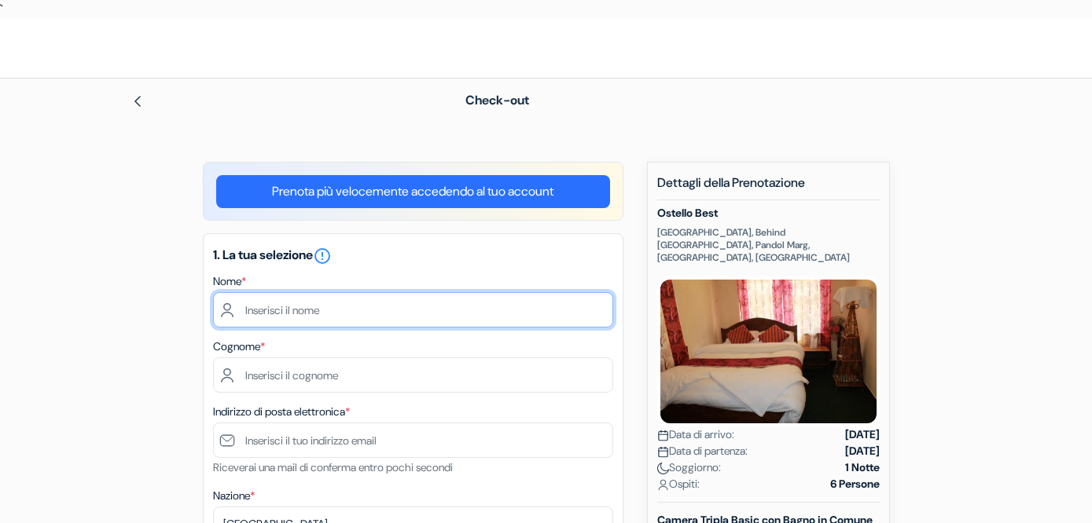
click at [379, 312] on input "text" at bounding box center [413, 309] width 400 height 35
type input "[PERSON_NAME]"
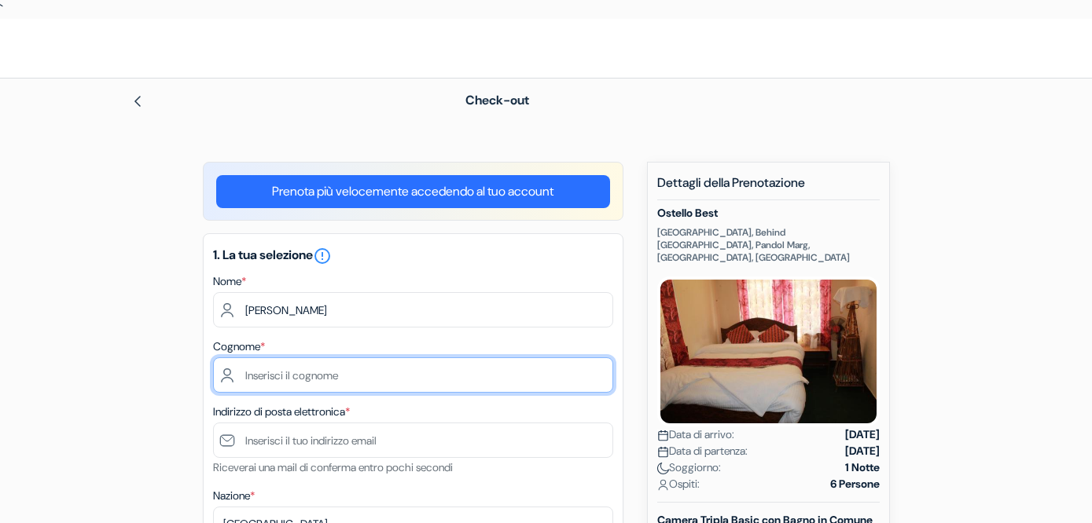
click at [348, 386] on input "text" at bounding box center [413, 375] width 400 height 35
type input "Radice Fossati Confalonieri"
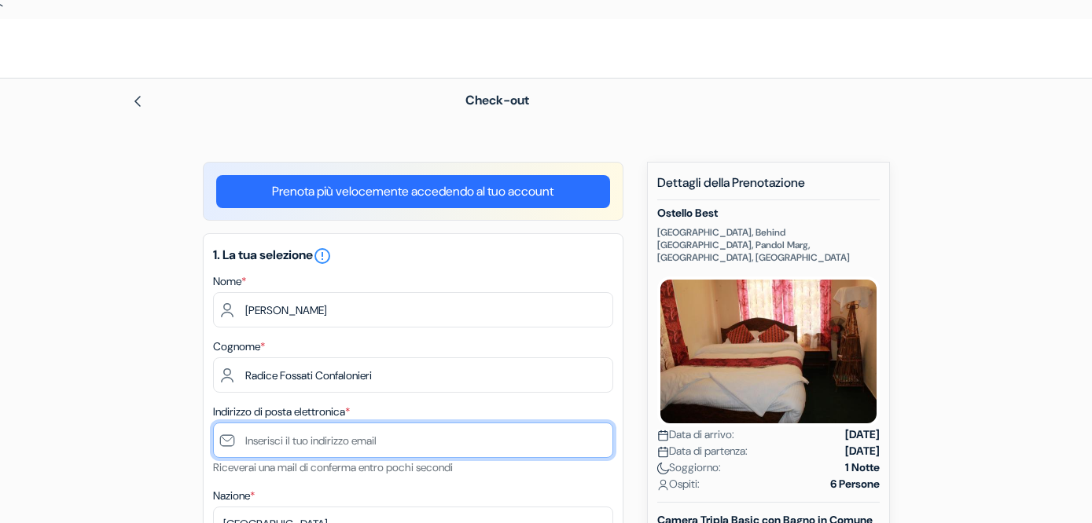
click at [338, 443] on input "text" at bounding box center [413, 440] width 400 height 35
type input "[EMAIL_ADDRESS][DOMAIN_NAME]"
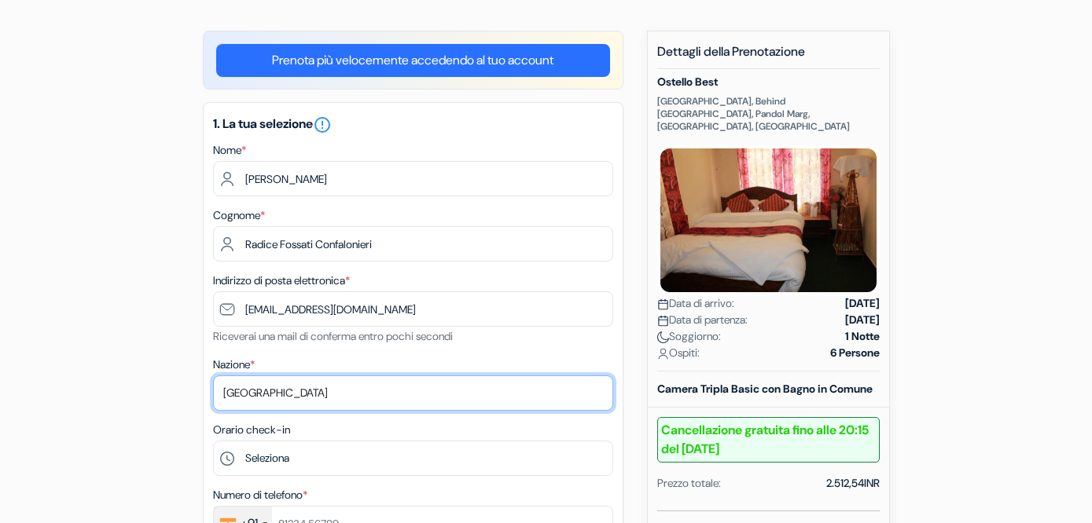
click at [321, 391] on select "Seleziona paese [GEOGRAPHIC_DATA] [GEOGRAPHIC_DATA] [GEOGRAPHIC_DATA] [GEOGRAPH…" at bounding box center [413, 393] width 400 height 35
select select "it"
click at [213, 377] on select "Seleziona paese [GEOGRAPHIC_DATA] [GEOGRAPHIC_DATA] [GEOGRAPHIC_DATA] [GEOGRAPH…" at bounding box center [413, 393] width 400 height 35
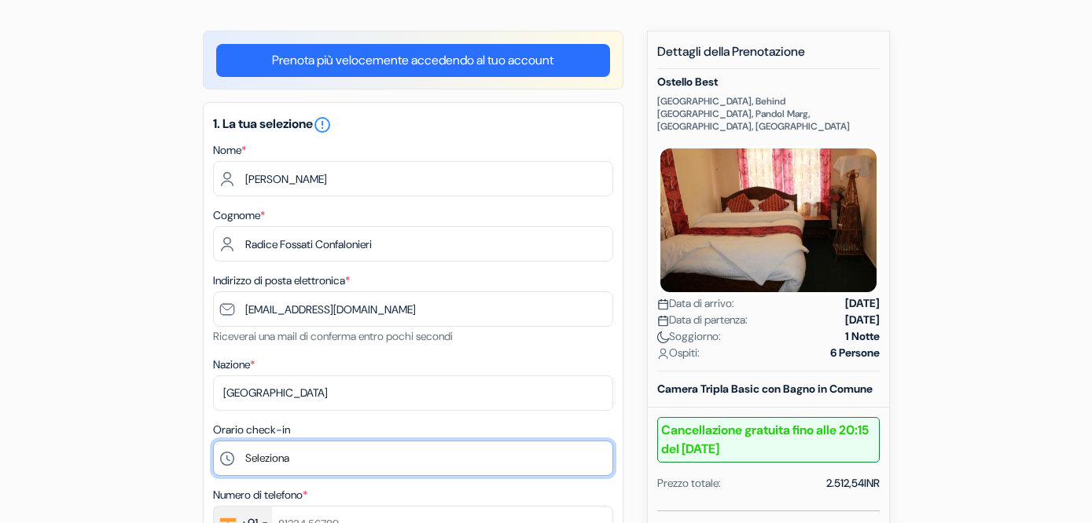
click at [294, 465] on select "Seleziona 13:00 14:00 15:00 16:00 17:00 18:00 19:00 20:00 21:00 22:00 23:00 0:00" at bounding box center [413, 458] width 400 height 35
select select "13"
click at [213, 442] on select "Seleziona 13:00 14:00 15:00 16:00 17:00 18:00 19:00 20:00 21:00 22:00 23:00 0:00" at bounding box center [413, 458] width 400 height 35
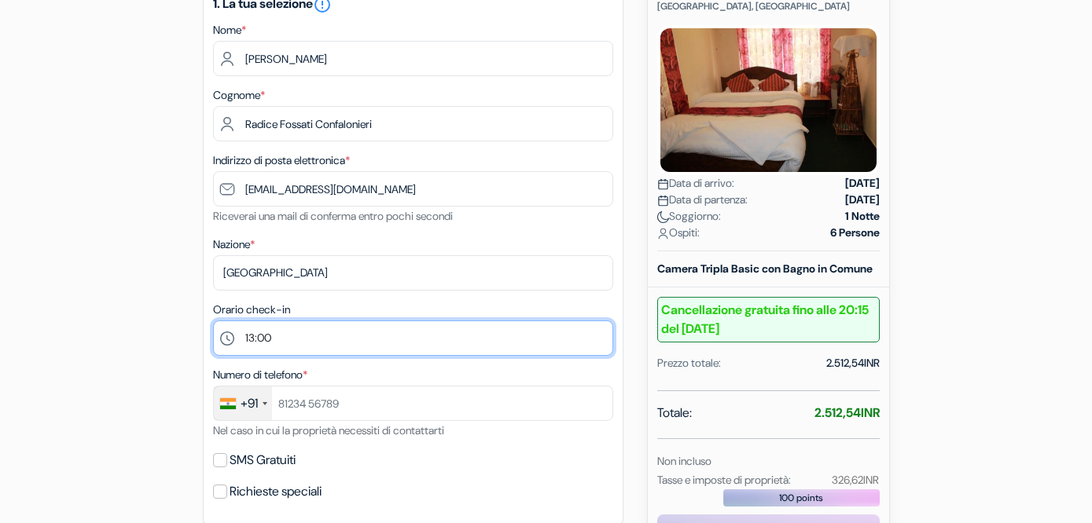
scroll to position [287, 0]
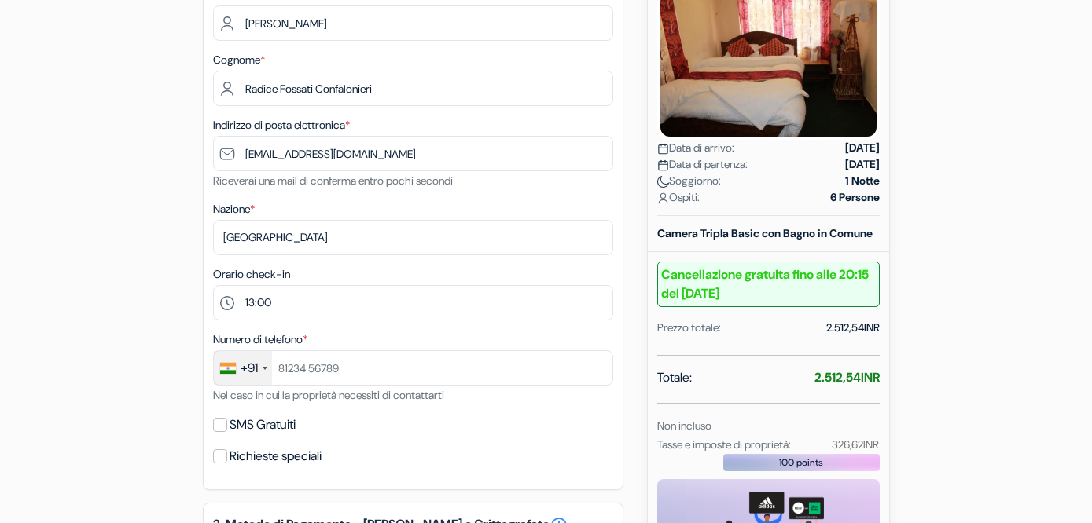
click at [255, 364] on div "+91" at bounding box center [248, 368] width 17 height 19
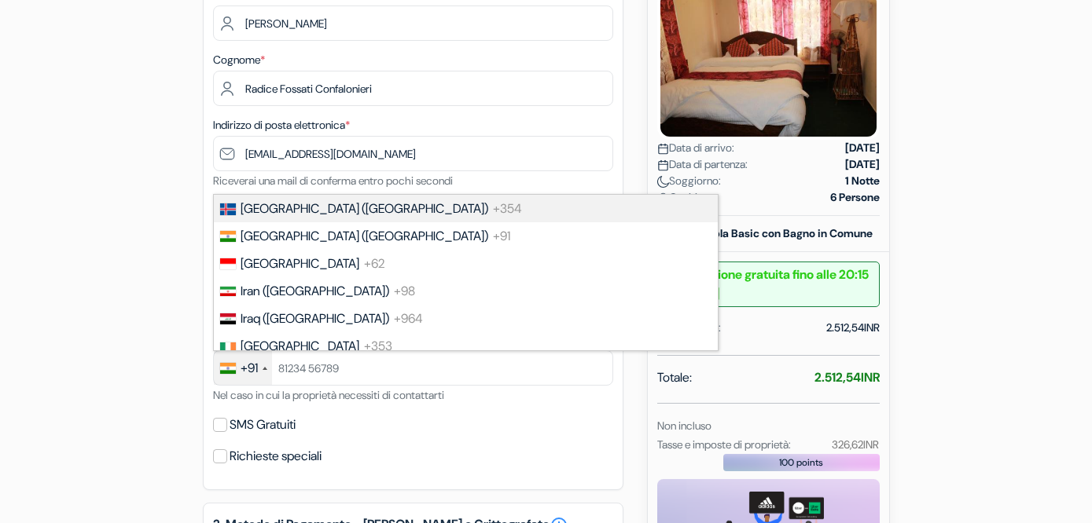
scroll to position [3012, 0]
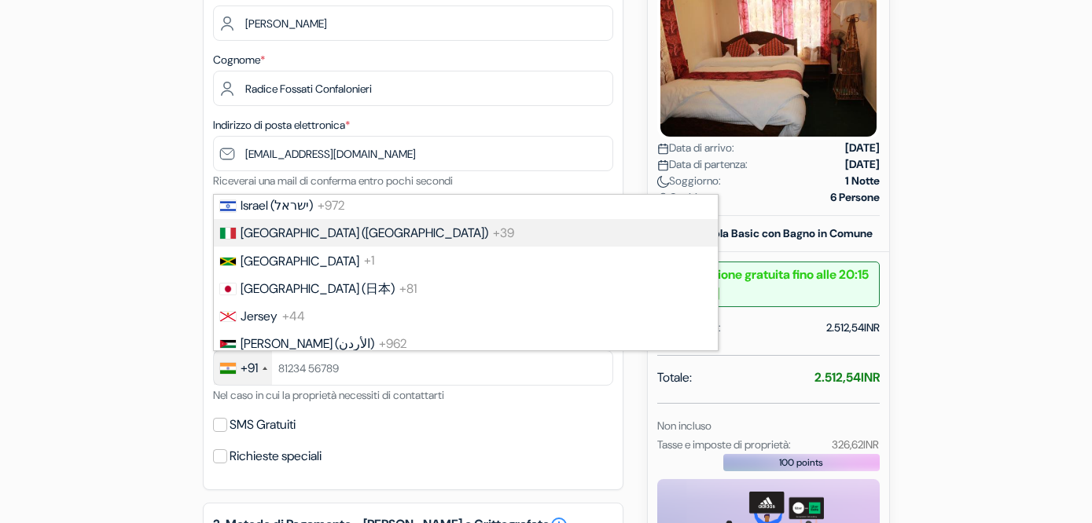
click at [269, 241] on span "[GEOGRAPHIC_DATA] ([GEOGRAPHIC_DATA])" at bounding box center [364, 233] width 248 height 17
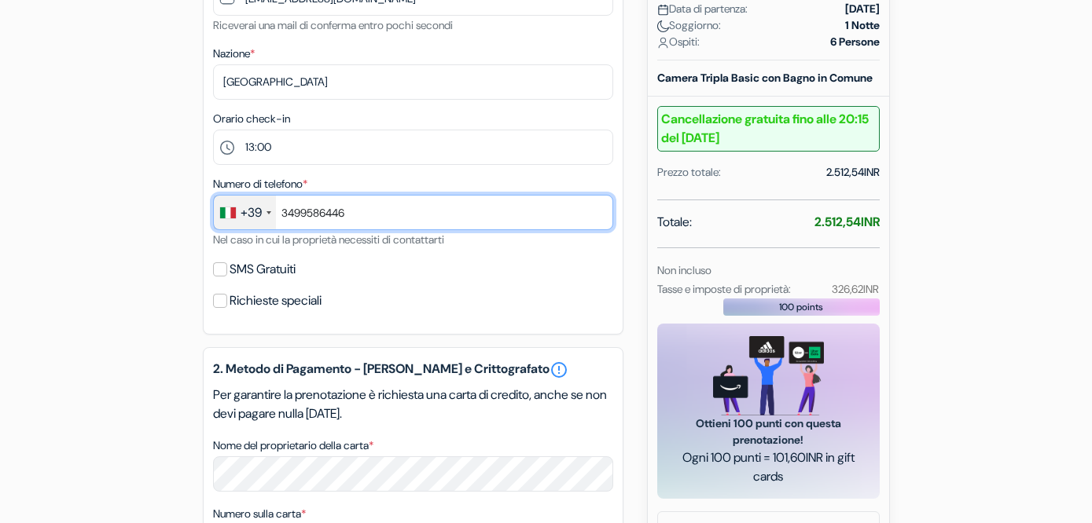
scroll to position [445, 0]
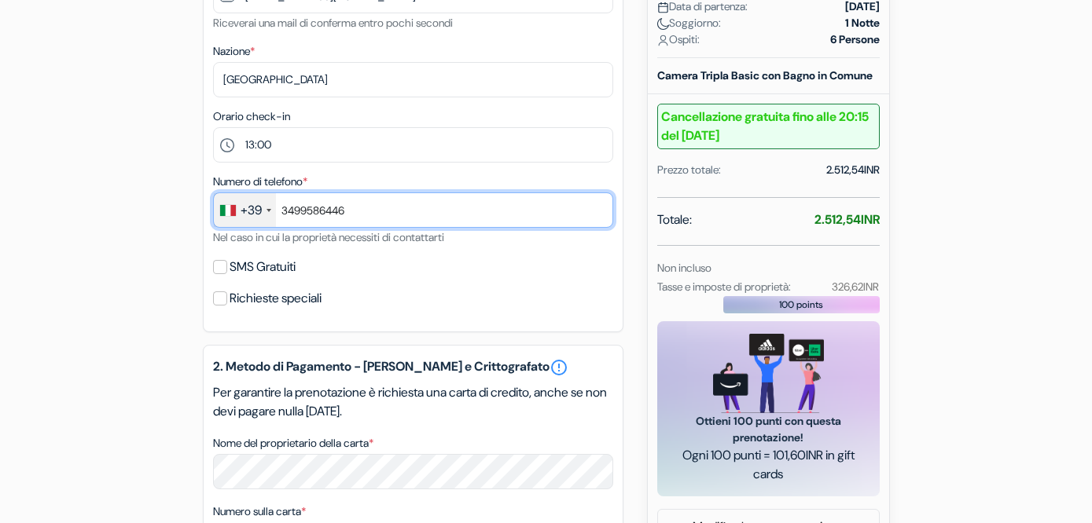
type input "3499586446"
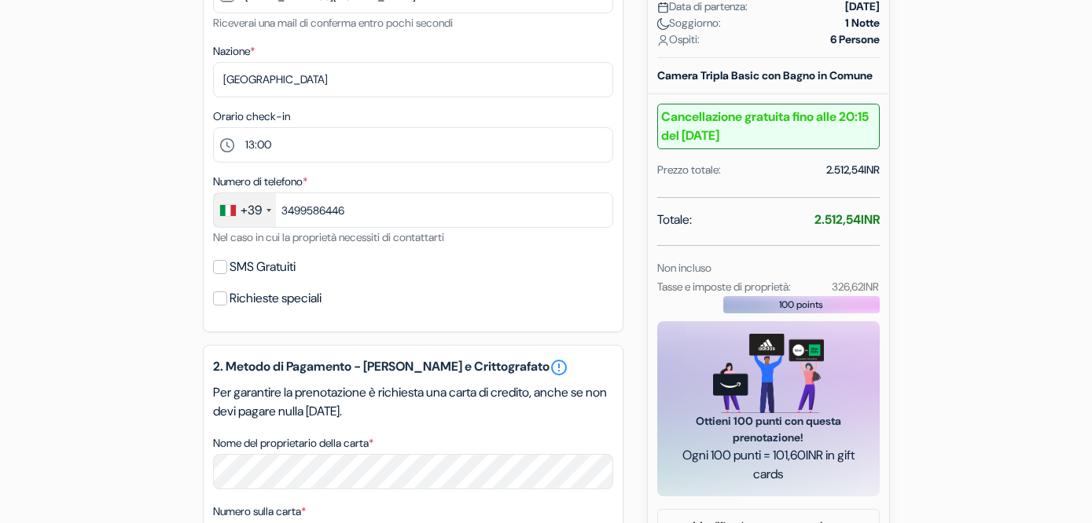
click at [384, 316] on div "1. La tua selezione error_outline Nome * [PERSON_NAME] Cognome * Radice Fossati…" at bounding box center [413, 61] width 420 height 544
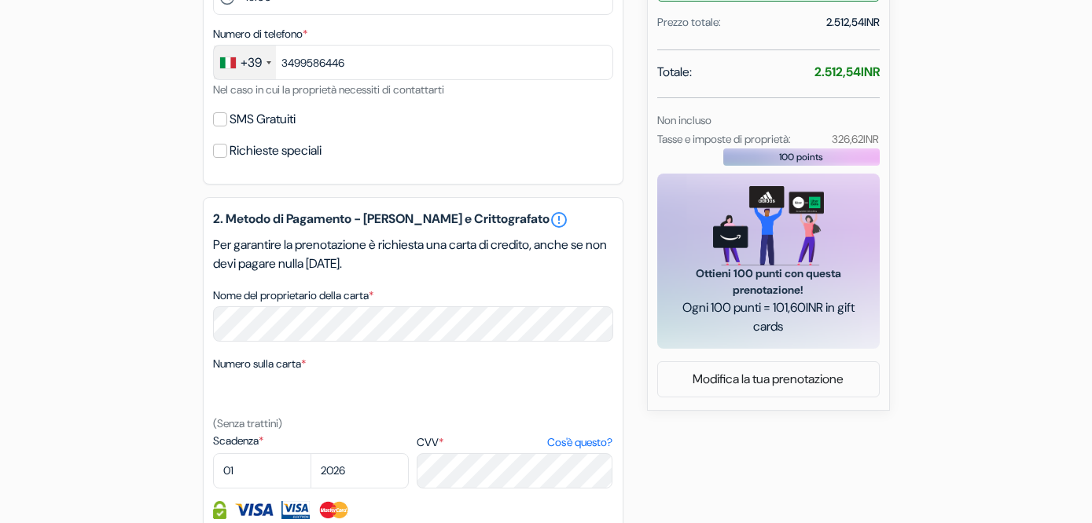
scroll to position [601, 0]
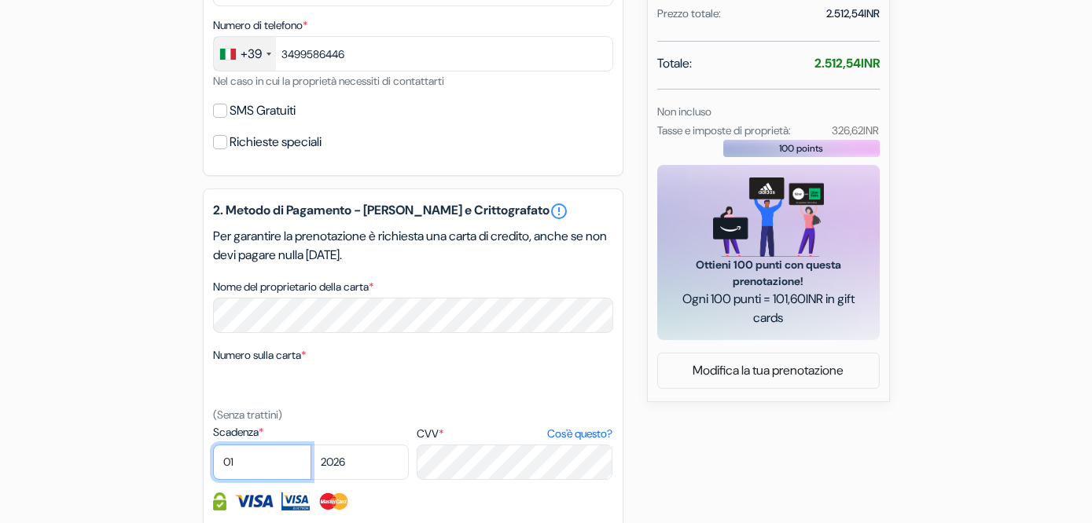
select select "08"
select select "2027"
click at [482, 508] on div at bounding box center [413, 502] width 400 height 18
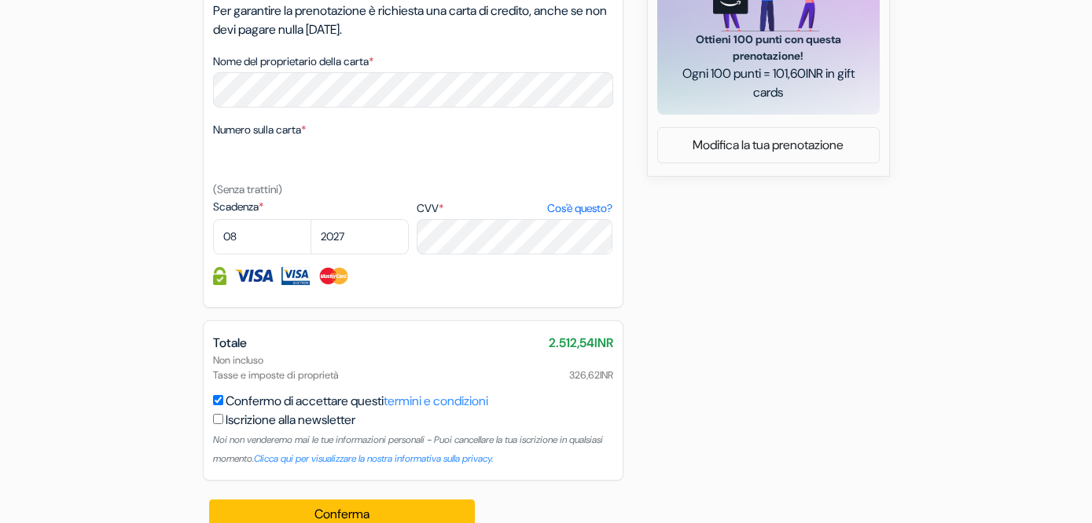
scroll to position [831, 0]
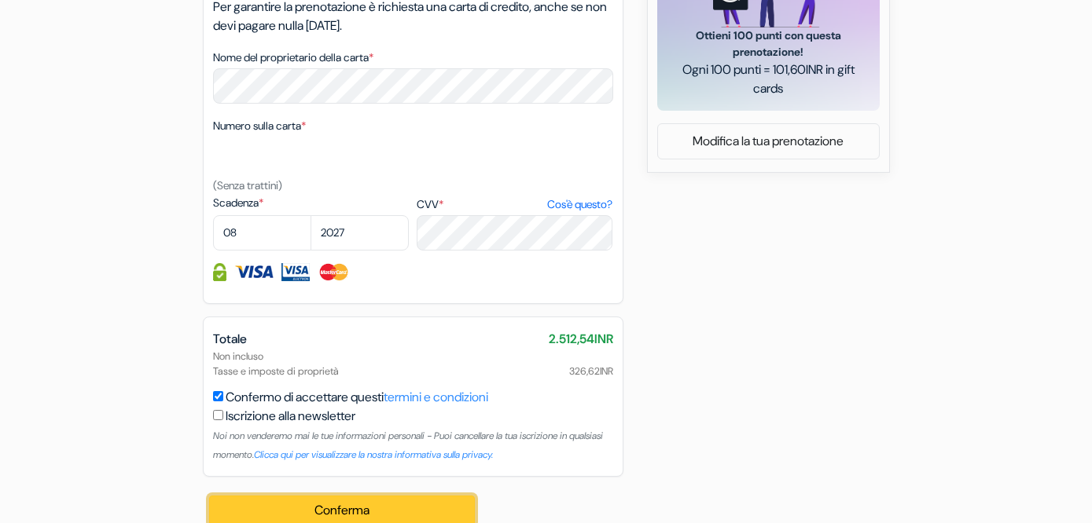
click at [444, 504] on button "Conferma Loading..." at bounding box center [342, 511] width 266 height 30
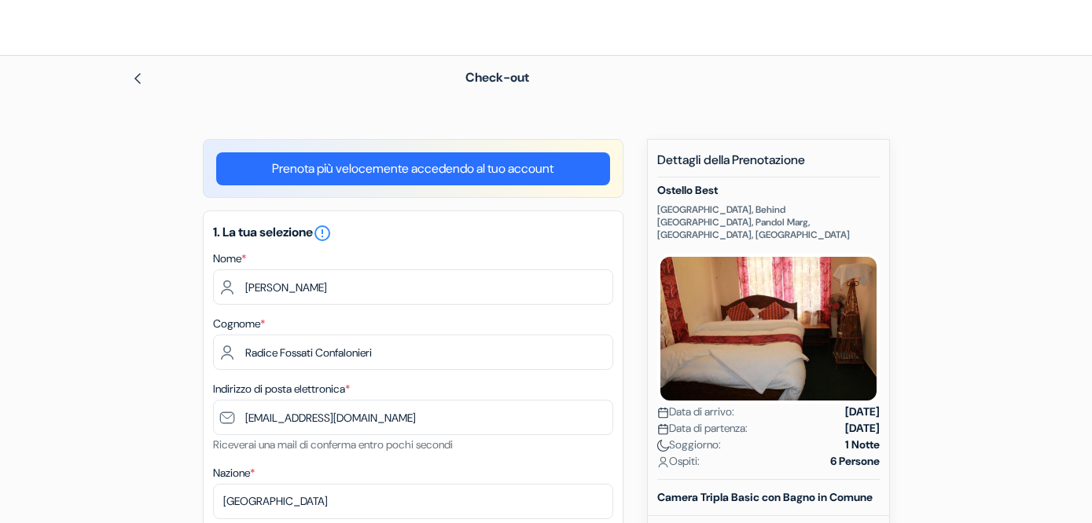
scroll to position [0, 0]
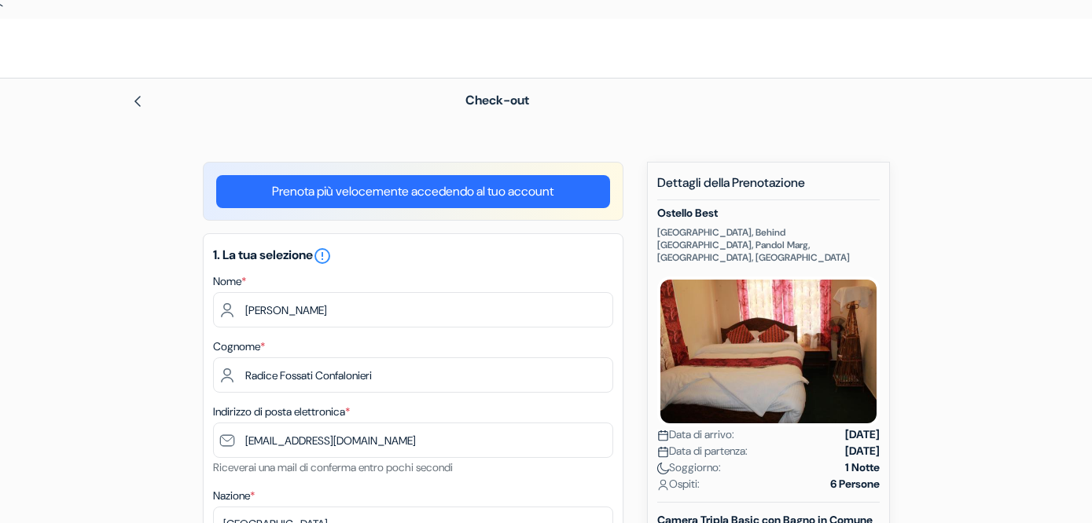
click at [708, 211] on h5 "Ostello Best" at bounding box center [768, 213] width 222 height 13
drag, startPoint x: 708, startPoint y: 211, endPoint x: 662, endPoint y: 211, distance: 46.4
click at [662, 211] on h5 "Ostello Best" at bounding box center [768, 213] width 222 height 13
copy h5 "Ostello Best"
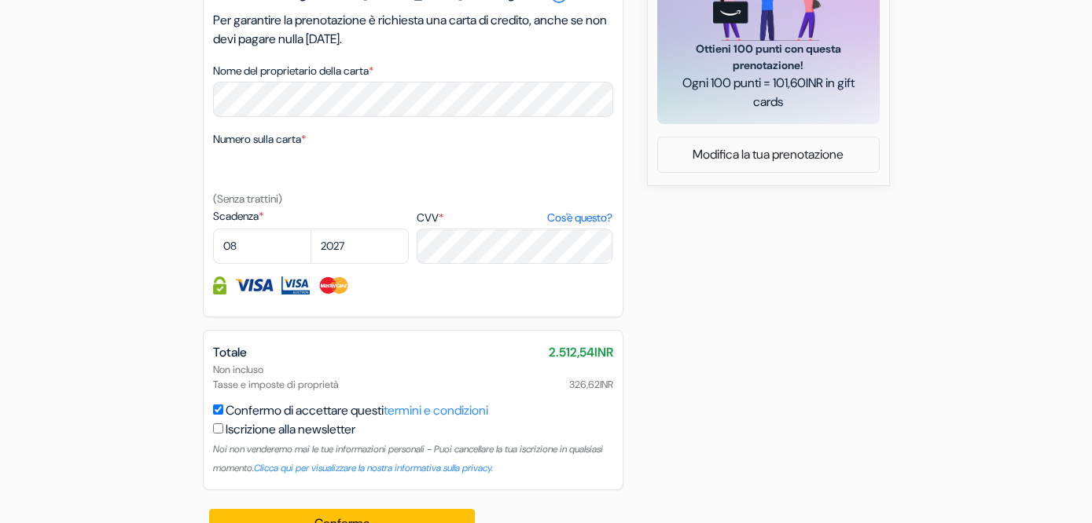
scroll to position [820, 0]
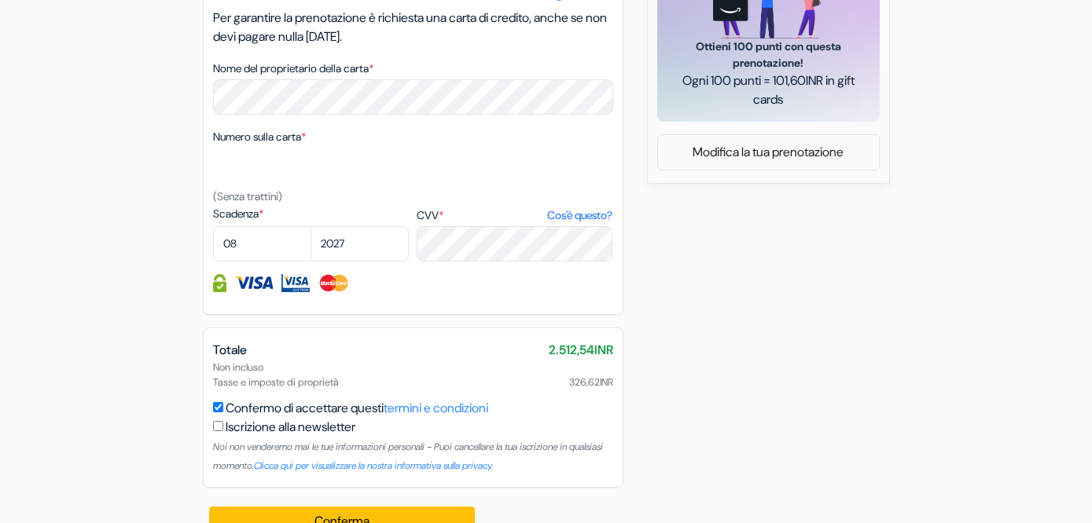
click at [318, 435] on label "Iscrizione alla newsletter" at bounding box center [291, 427] width 130 height 19
click at [223, 413] on input "Confermo di accettare questi termini e condizioni" at bounding box center [218, 407] width 10 height 10
click at [314, 429] on label "Iscrizione alla newsletter" at bounding box center [291, 427] width 130 height 19
click at [223, 413] on input "Confermo di accettare questi termini e condizioni" at bounding box center [218, 407] width 10 height 10
checkbox input "true"
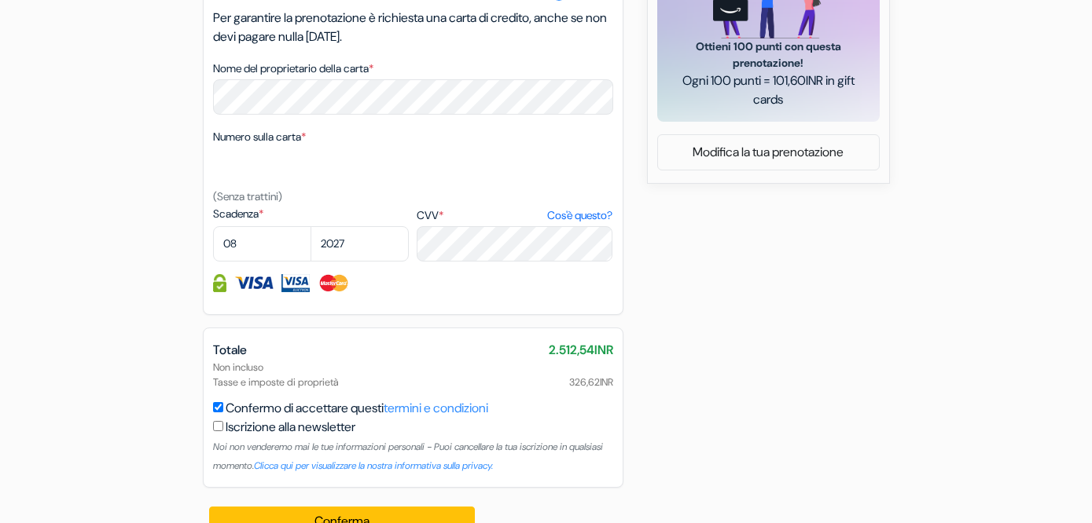
click at [215, 431] on input "checkbox" at bounding box center [218, 426] width 10 height 10
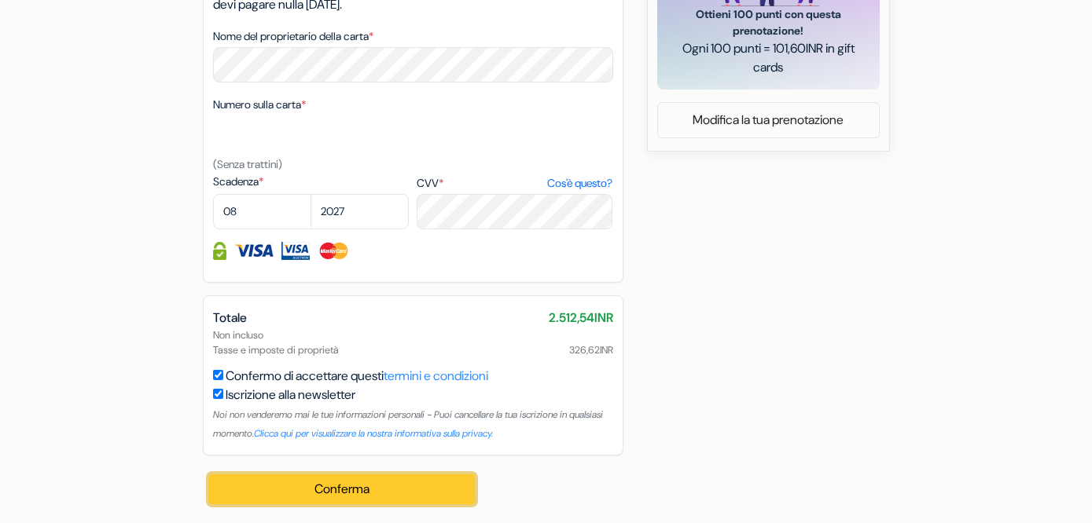
click at [282, 495] on button "Conferma Loading..." at bounding box center [342, 490] width 266 height 30
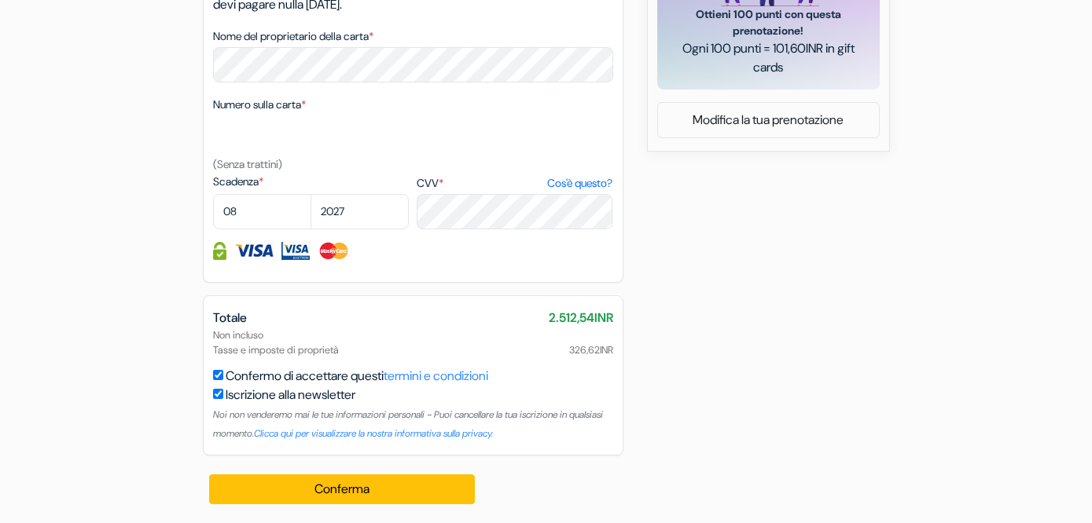
click at [214, 397] on input "checkbox" at bounding box center [218, 394] width 10 height 10
checkbox input "false"
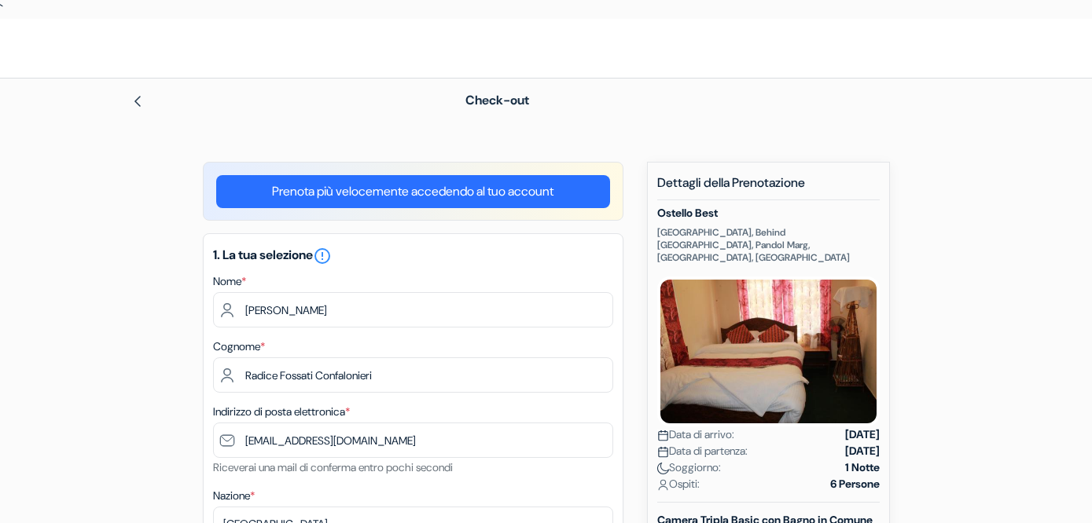
click at [489, 105] on span "Check-out" at bounding box center [497, 100] width 64 height 17
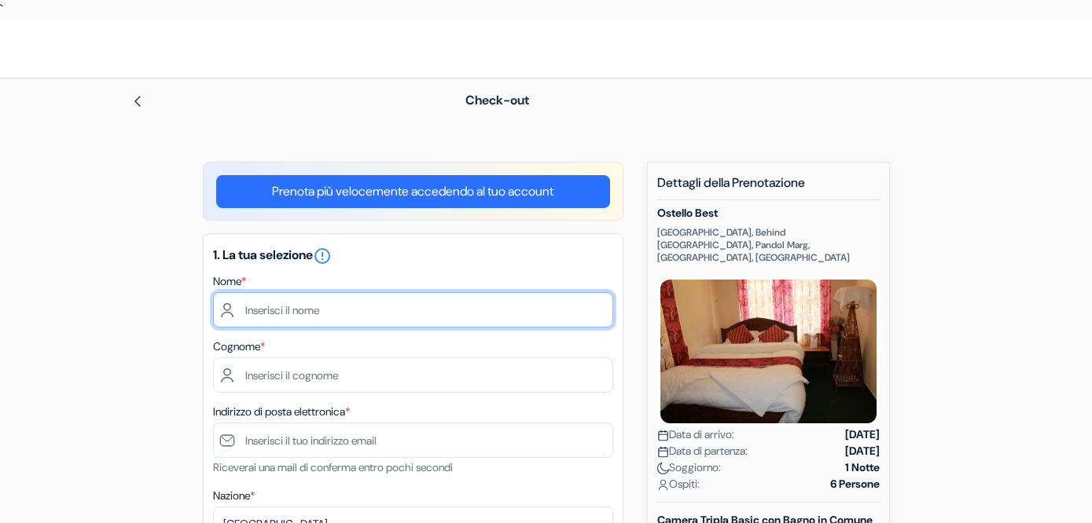
click at [511, 314] on input "text" at bounding box center [413, 309] width 400 height 35
type input "[PERSON_NAME]"
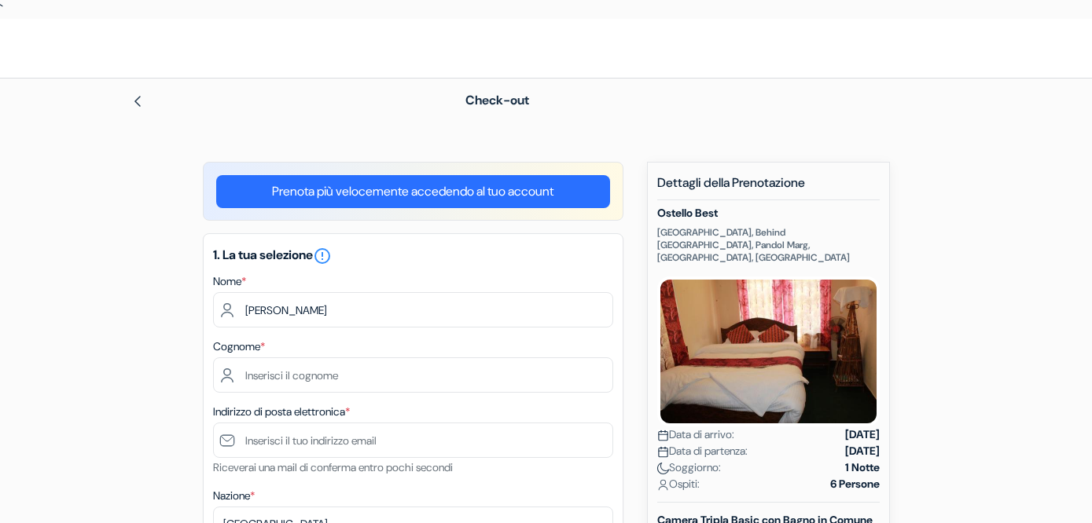
click at [378, 395] on div "1. La tua selezione error_outline Nome * Maria Benedetta Cognome * Indirizzo di…" at bounding box center [413, 505] width 420 height 544
click at [373, 414] on div "Indirizzo di posta elettronica * Riceverai una mail di conferma entro pochi sec…" at bounding box center [413, 439] width 400 height 75
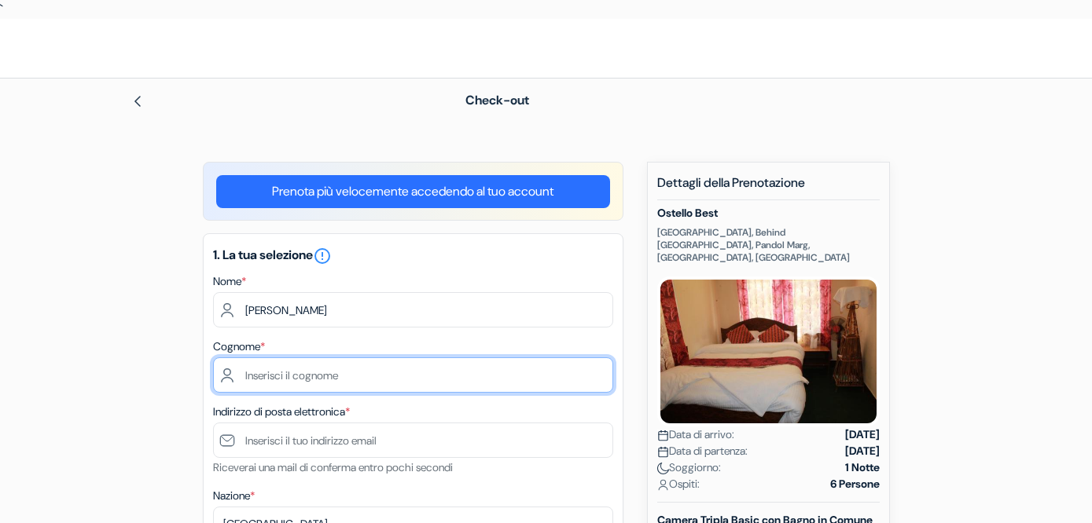
click at [373, 382] on input "text" at bounding box center [413, 375] width 400 height 35
type input "Radice Fossati Confalonieri"
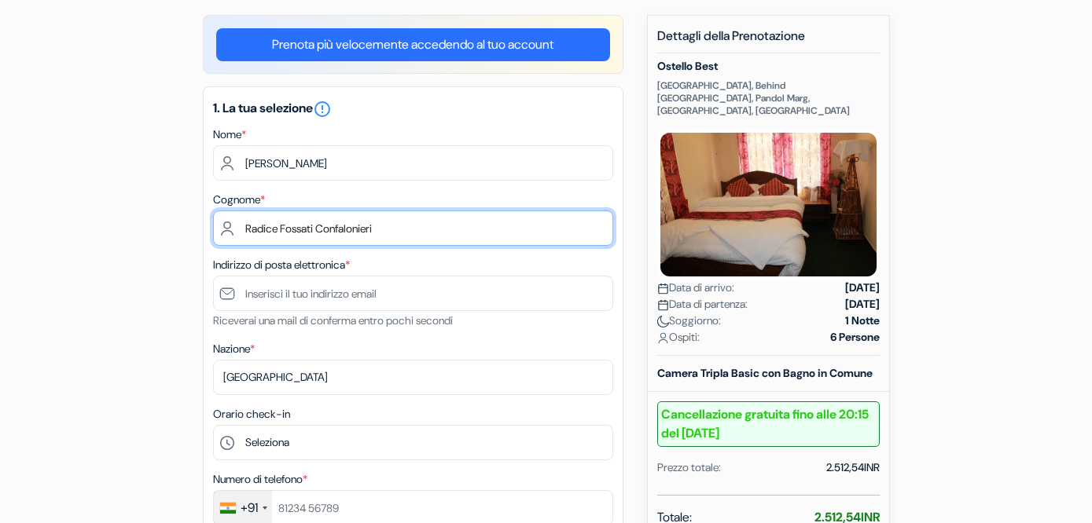
scroll to position [152, 0]
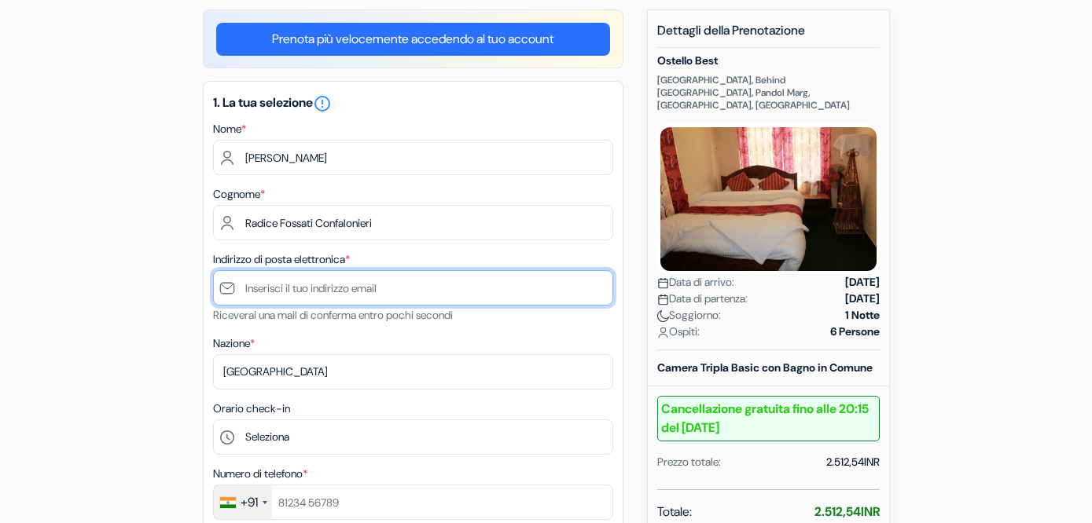
click at [379, 290] on input "text" at bounding box center [413, 287] width 400 height 35
type input "[EMAIL_ADDRESS][DOMAIN_NAME]"
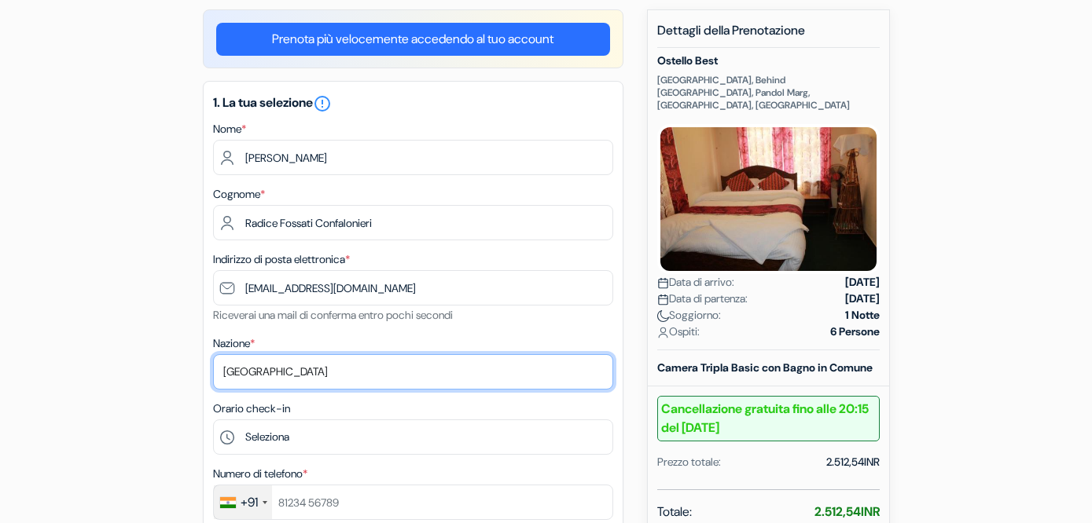
click at [358, 371] on select "Seleziona paese [GEOGRAPHIC_DATA] [GEOGRAPHIC_DATA] [GEOGRAPHIC_DATA] [GEOGRAPH…" at bounding box center [413, 371] width 400 height 35
select select "it"
click at [213, 356] on select "Seleziona paese [GEOGRAPHIC_DATA] [GEOGRAPHIC_DATA] [GEOGRAPHIC_DATA] [GEOGRAPH…" at bounding box center [413, 371] width 400 height 35
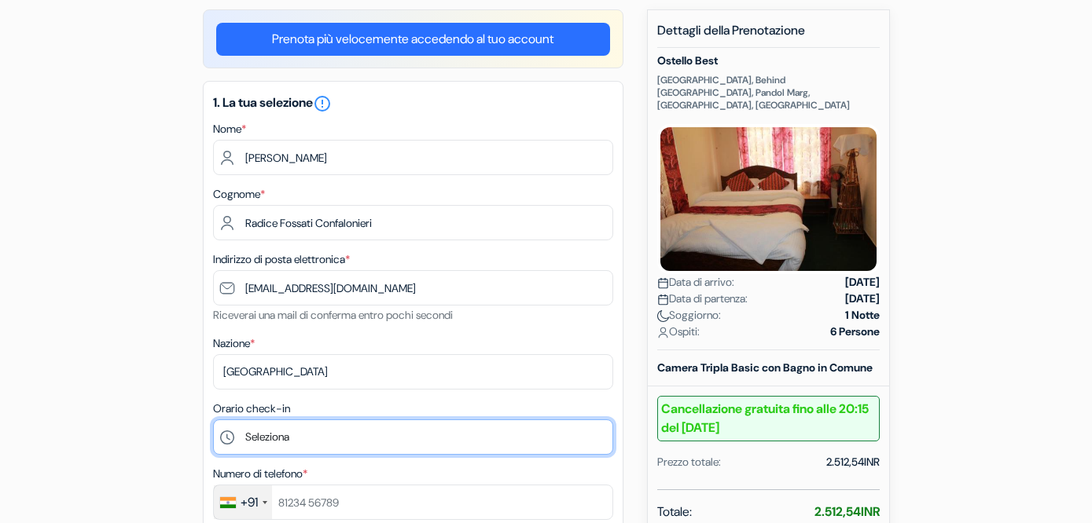
click at [320, 440] on select "Seleziona 13:00 14:00 15:00 16:00 17:00 18:00 19:00 20:00 21:00 22:00 23:00 0:00" at bounding box center [413, 437] width 400 height 35
select select "13"
click at [213, 421] on select "Seleziona 13:00 14:00 15:00 16:00 17:00 18:00 19:00 20:00 21:00 22:00 23:00 0:00" at bounding box center [413, 437] width 400 height 35
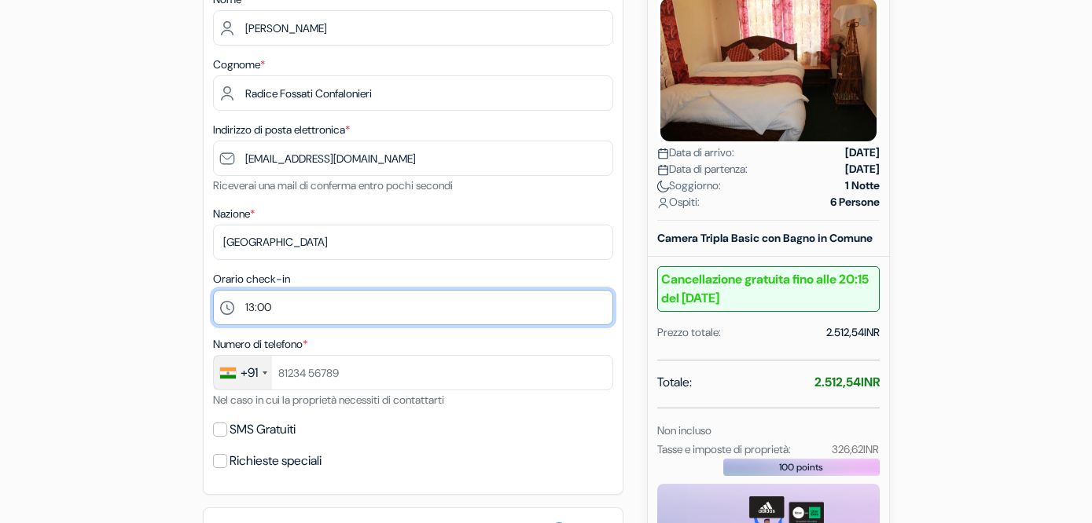
scroll to position [284, 0]
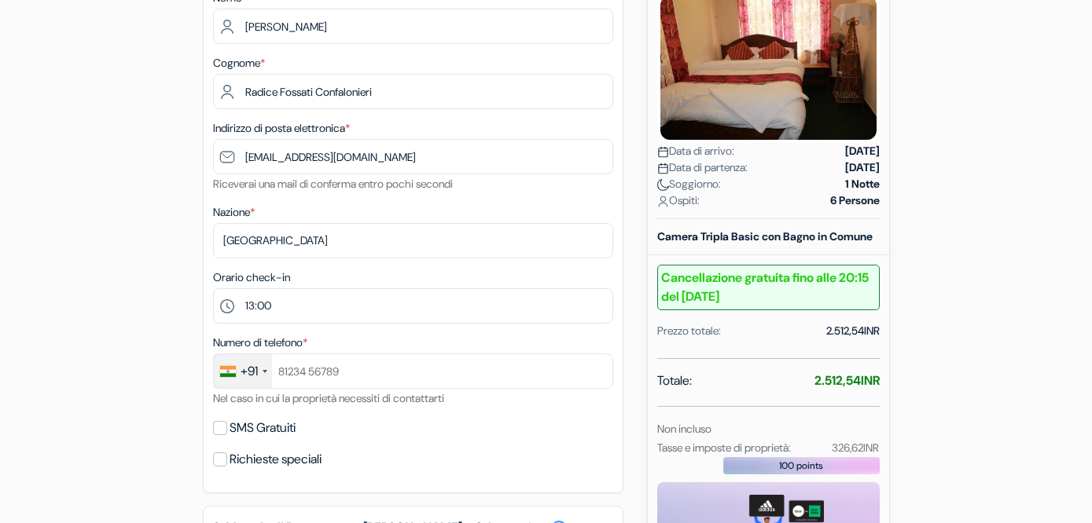
click at [241, 377] on div "+91" at bounding box center [248, 371] width 17 height 19
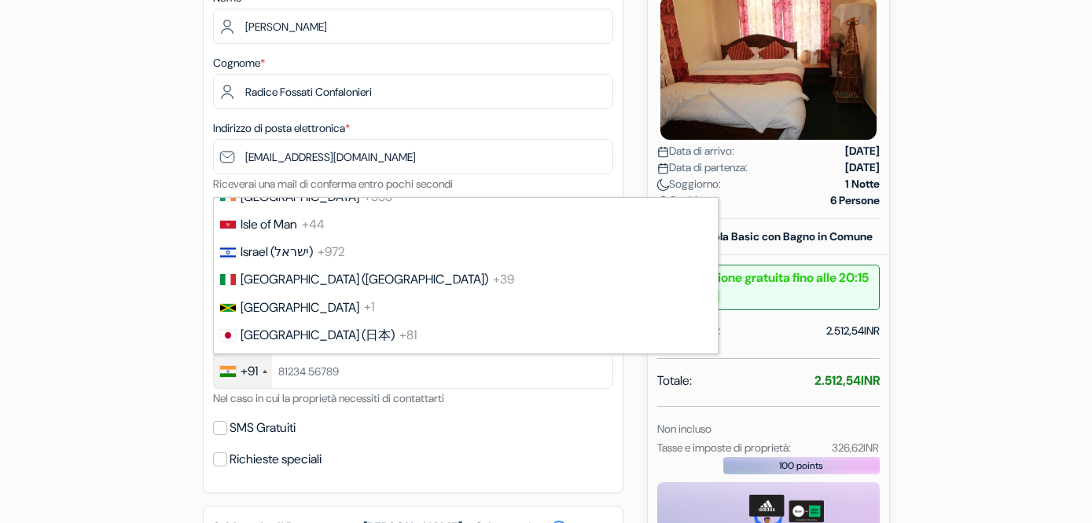
scroll to position [2966, 0]
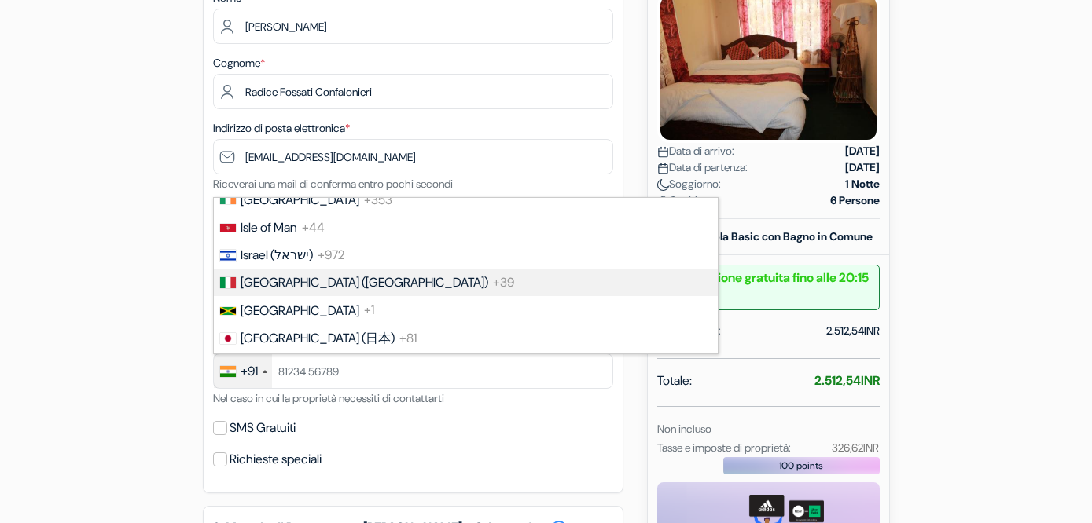
click at [262, 291] on span "[GEOGRAPHIC_DATA] ([GEOGRAPHIC_DATA])" at bounding box center [364, 282] width 248 height 17
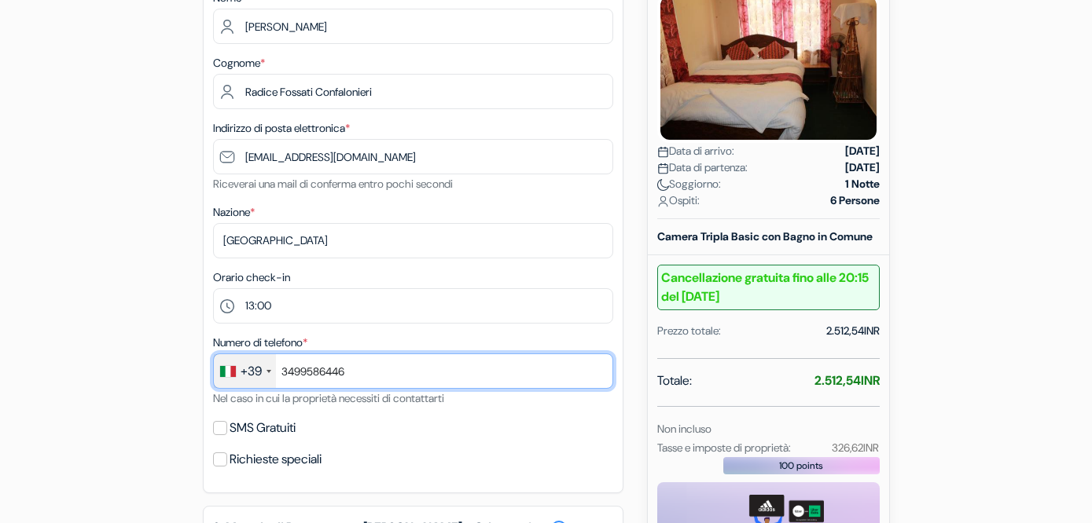
type input "3499586446"
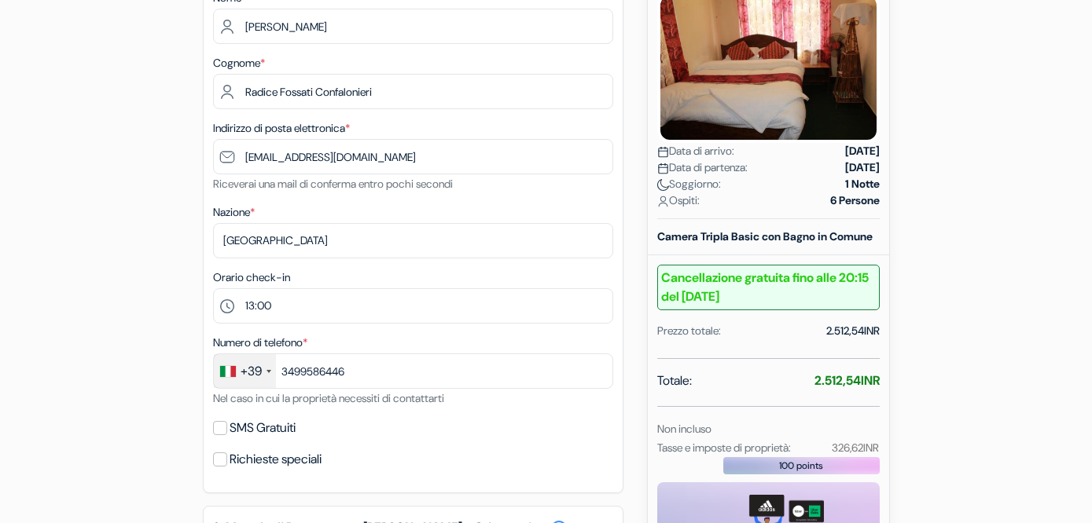
click at [381, 431] on div "SMS Gratuiti" at bounding box center [413, 428] width 400 height 22
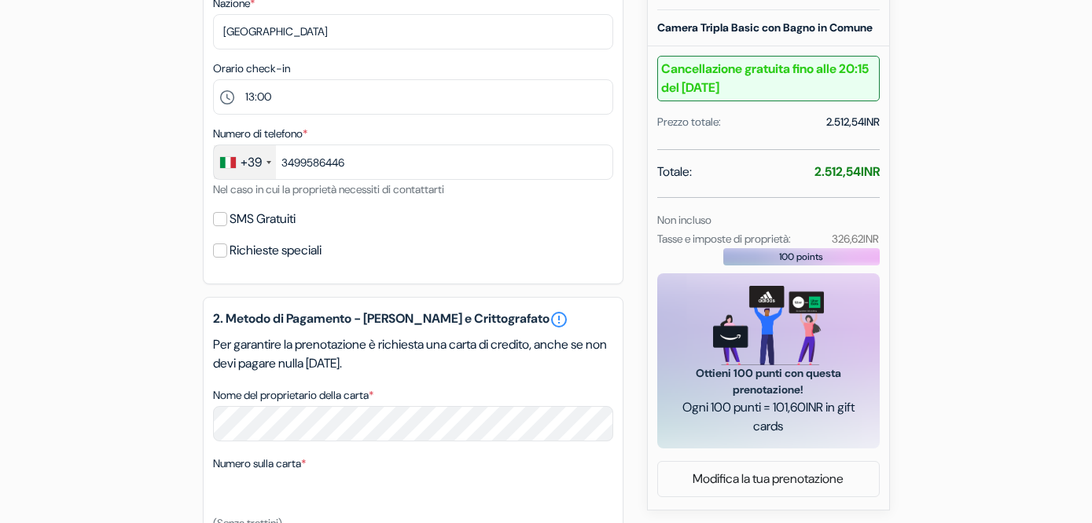
scroll to position [637, 0]
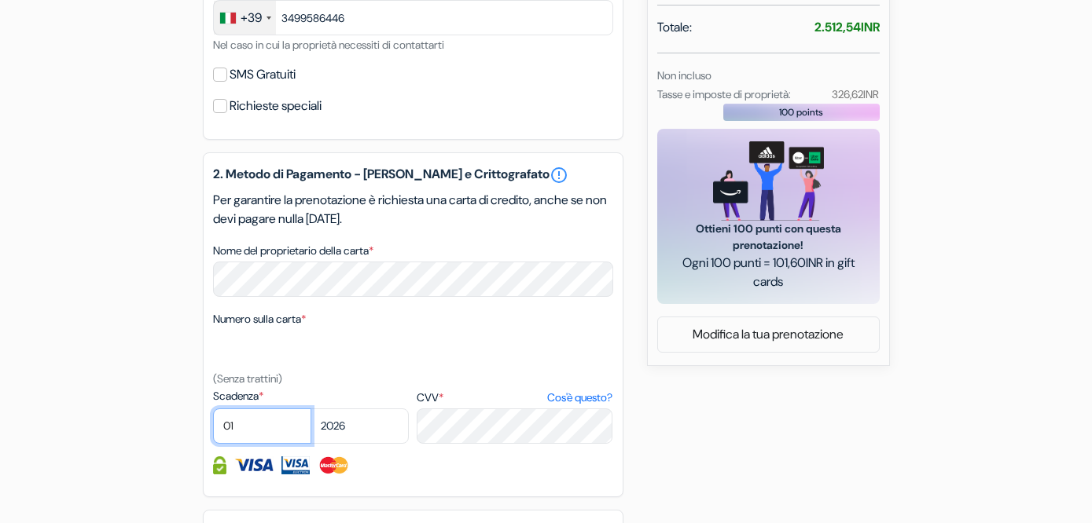
select select "08"
select select "2027"
click at [441, 468] on div at bounding box center [413, 466] width 400 height 18
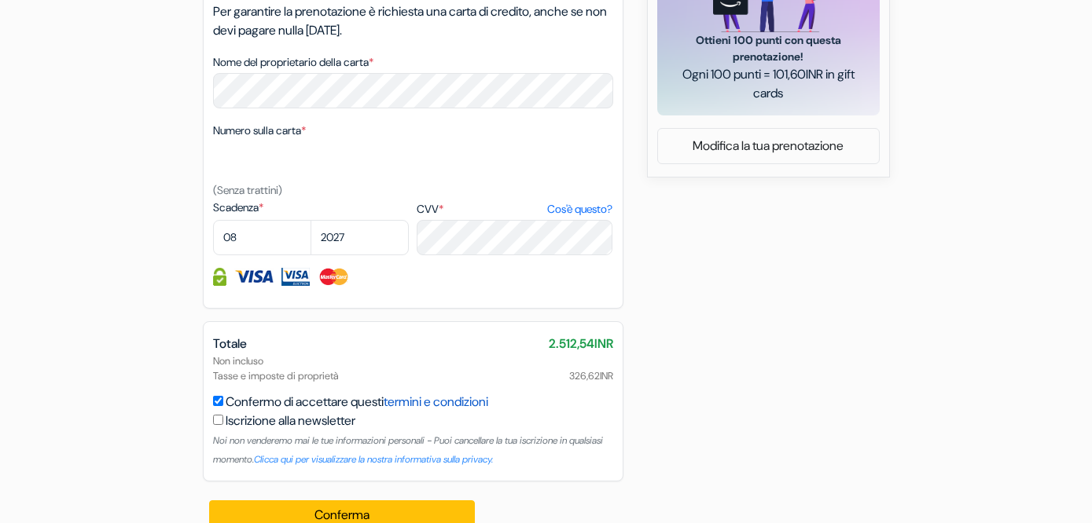
scroll to position [856, 0]
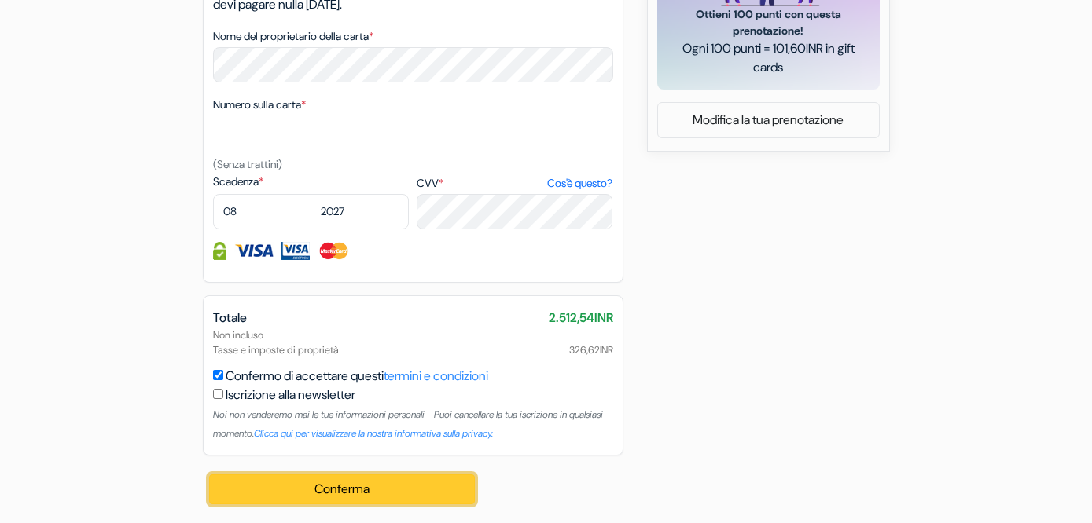
click at [428, 479] on button "Conferma Loading..." at bounding box center [342, 490] width 266 height 30
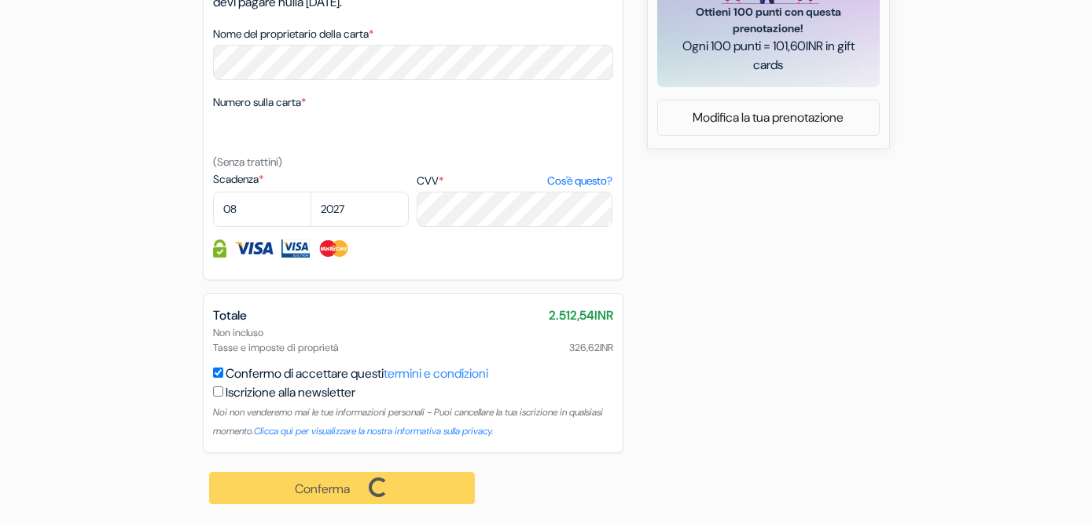
click at [428, 479] on div "Conferma Loading... Elaborazione in corso ..." at bounding box center [343, 488] width 281 height 70
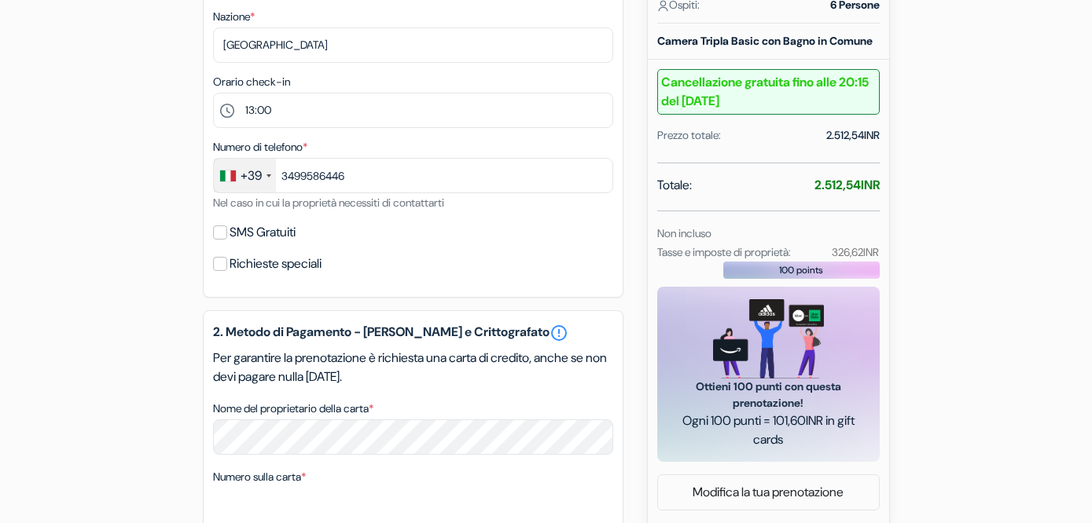
scroll to position [0, 0]
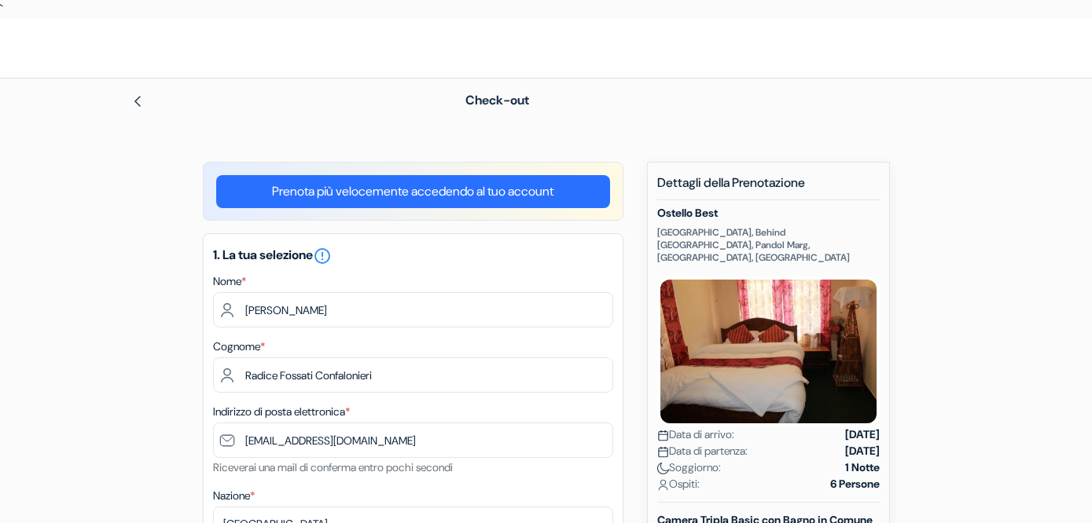
click at [480, 244] on div "1. La tua selezione error_outline Nome * [PERSON_NAME] Cognome * Radice Fossati…" at bounding box center [413, 505] width 420 height 544
click at [468, 173] on div "Prenota più velocemente accedendo al tuo account" at bounding box center [413, 191] width 420 height 59
click at [472, 186] on link "Prenota più velocemente accedendo al tuo account" at bounding box center [413, 191] width 394 height 33
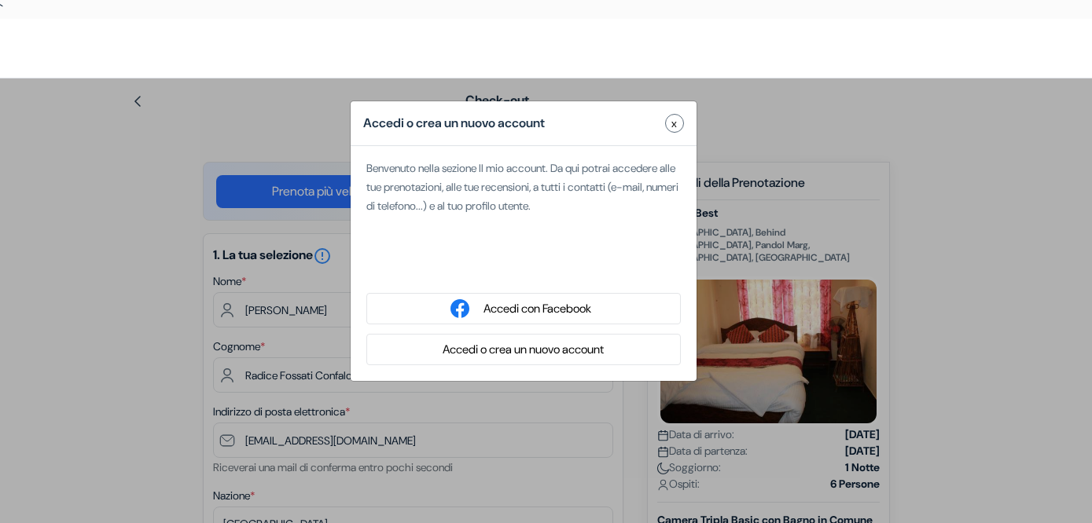
click at [578, 191] on span "Benvenuto nella sezione Il mio account. Da qui potrai accedere alle tue prenota…" at bounding box center [522, 187] width 312 height 52
click at [736, 149] on div "Accedi o crea un nuovo account x Benvenuto nella sezione Il mio account. Da qui…" at bounding box center [546, 340] width 1092 height 523
type input "Benedetta"
type input "Radice"
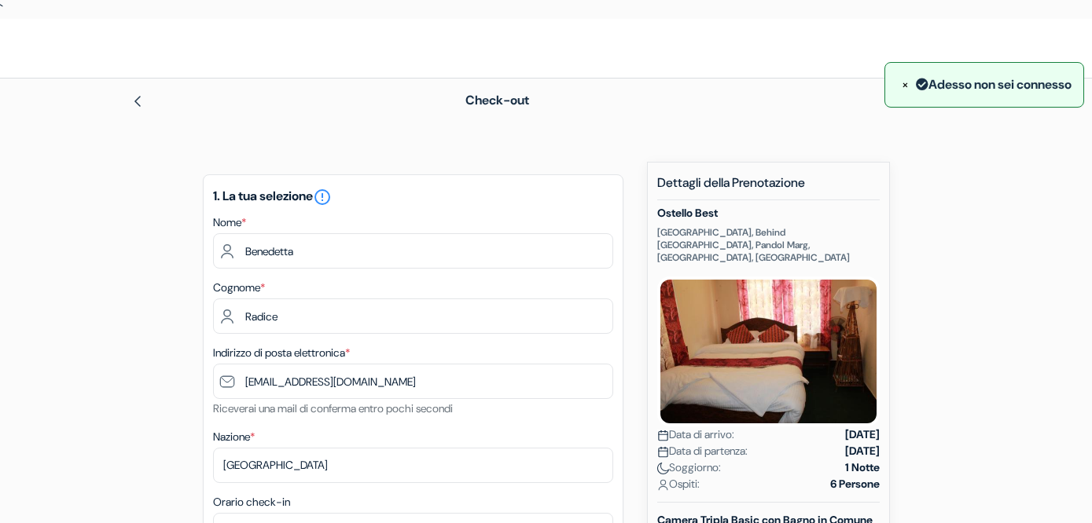
click at [909, 73] on div "× Adesso non sei connesso" at bounding box center [984, 85] width 200 height 46
click at [916, 88] on icon at bounding box center [922, 84] width 13 height 13
click at [934, 86] on div "× Adesso non sei connesso" at bounding box center [984, 85] width 174 height 20
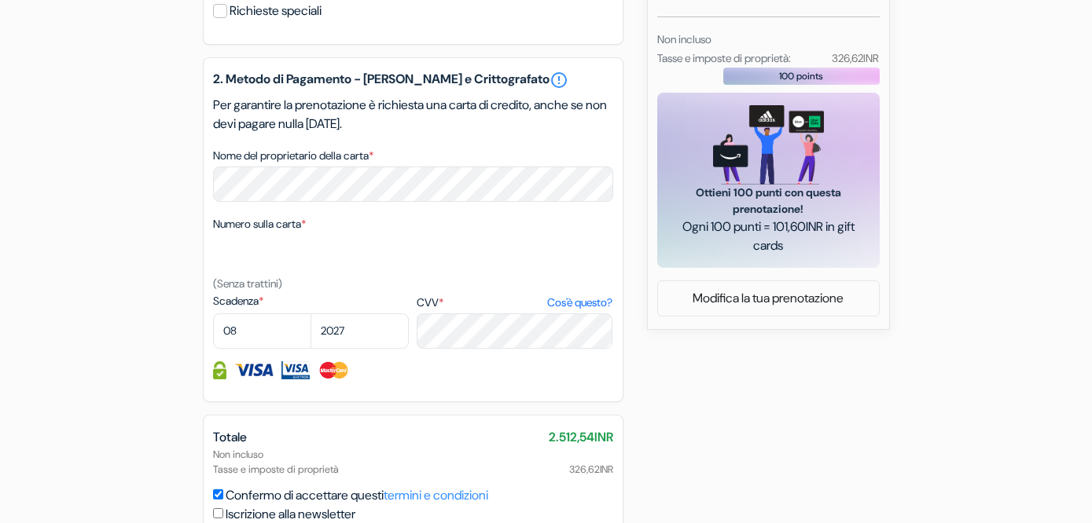
scroll to position [797, 0]
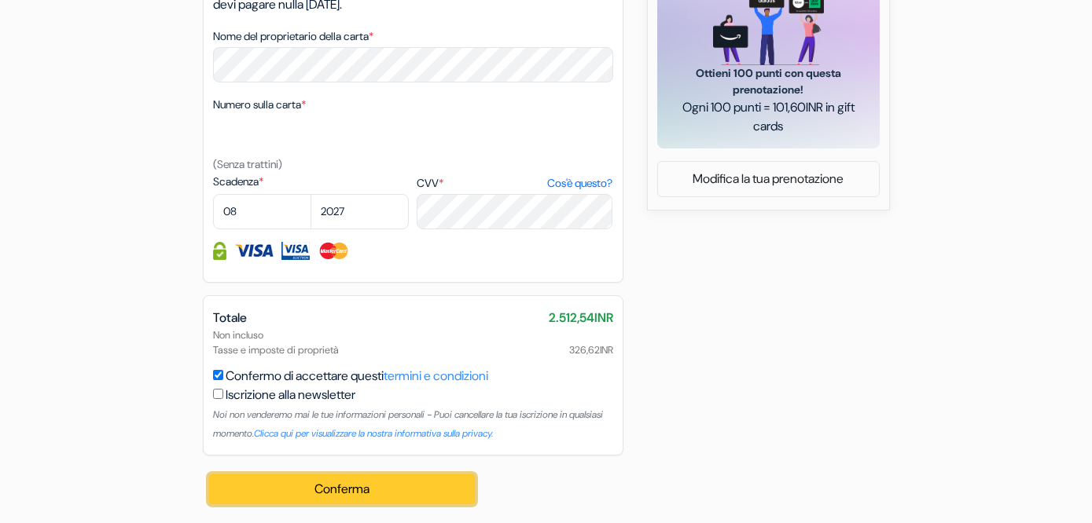
click at [452, 486] on button "Conferma Loading..." at bounding box center [342, 490] width 266 height 30
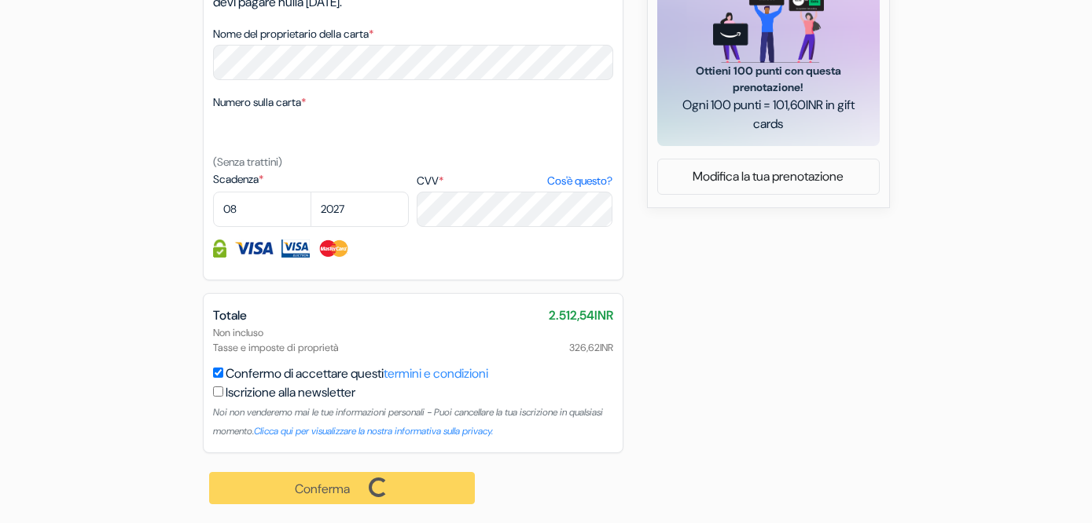
click at [452, 486] on div "Conferma Loading... Elaborazione in corso ..." at bounding box center [343, 488] width 281 height 70
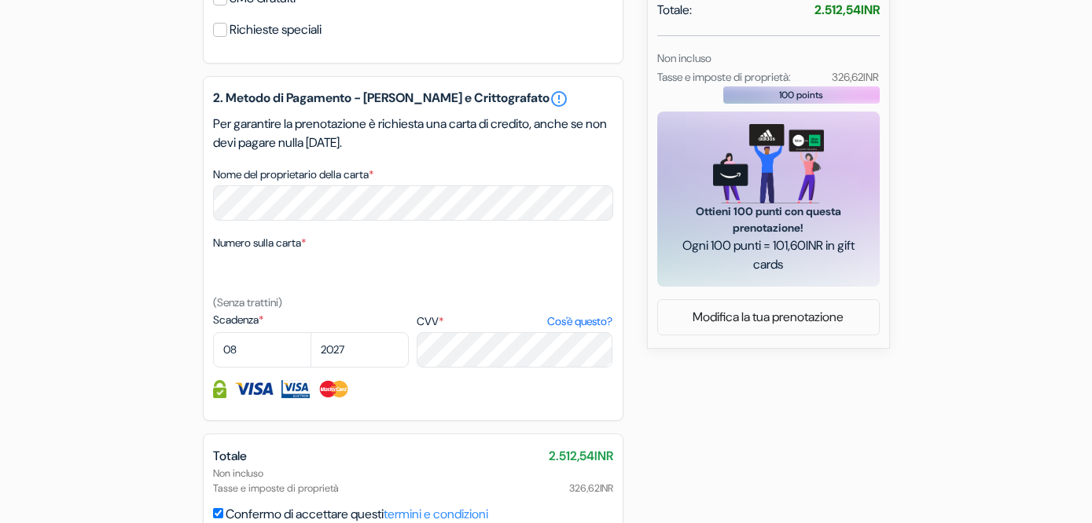
scroll to position [433, 0]
